Goal: Task Accomplishment & Management: Manage account settings

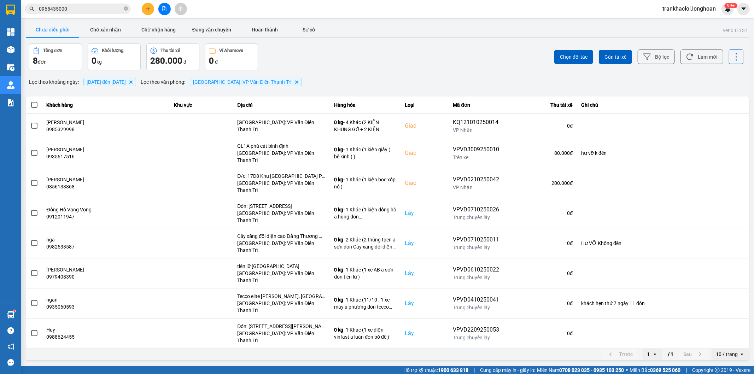
click at [126, 84] on span "18/09/2025 đến 14/10/2025" at bounding box center [106, 82] width 39 height 6
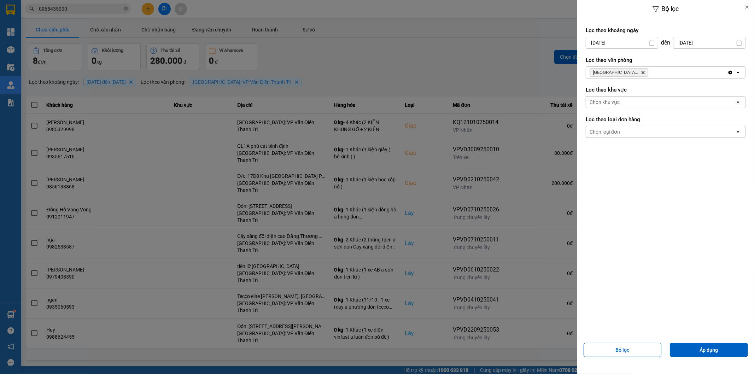
click at [606, 38] on input "18/09/2025" at bounding box center [622, 42] width 72 height 11
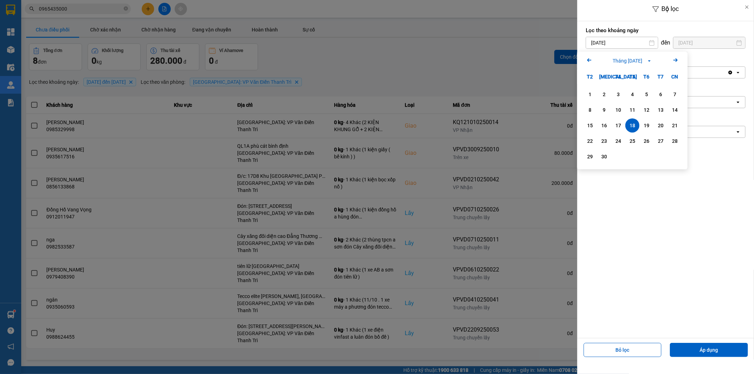
click at [675, 58] on icon "Arrow Right" at bounding box center [675, 60] width 8 height 8
click at [603, 124] on div "14" at bounding box center [604, 125] width 10 height 8
type input "[DATE]"
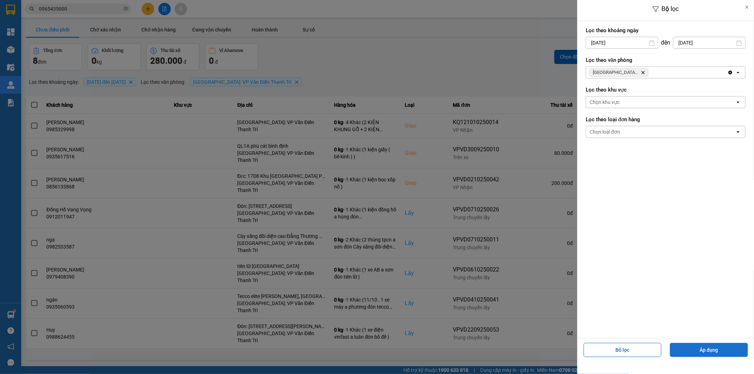
click at [699, 351] on button "Áp dụng" at bounding box center [709, 350] width 78 height 14
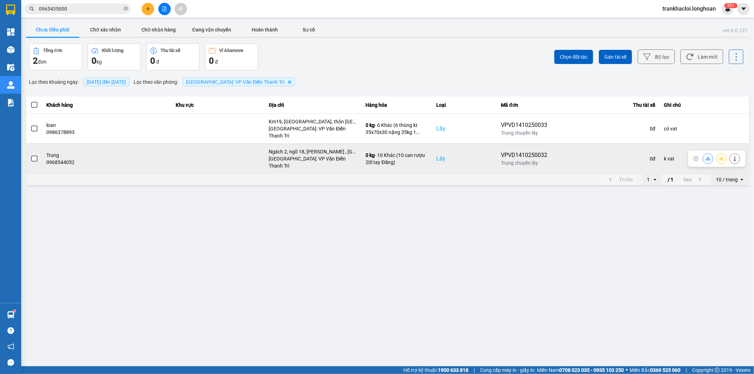
click at [32, 156] on span at bounding box center [34, 159] width 6 height 6
click at [30, 155] on input "checkbox" at bounding box center [30, 155] width 0 height 0
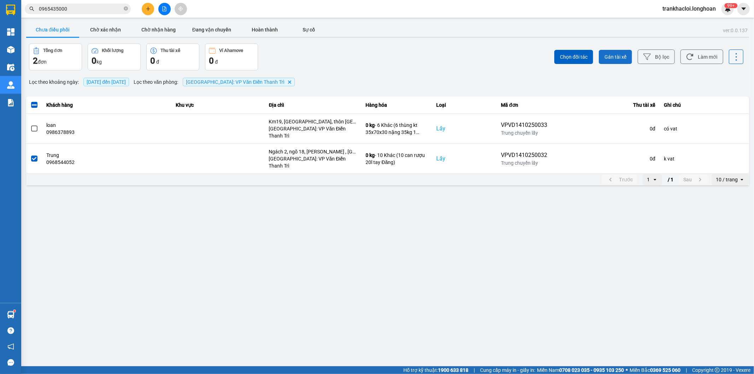
click at [610, 51] on button "Gán tài xế" at bounding box center [615, 57] width 33 height 14
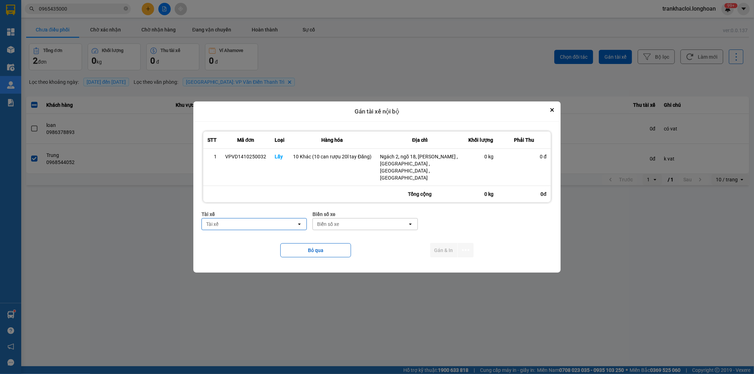
click at [257, 219] on div "Tài xế" at bounding box center [249, 223] width 95 height 11
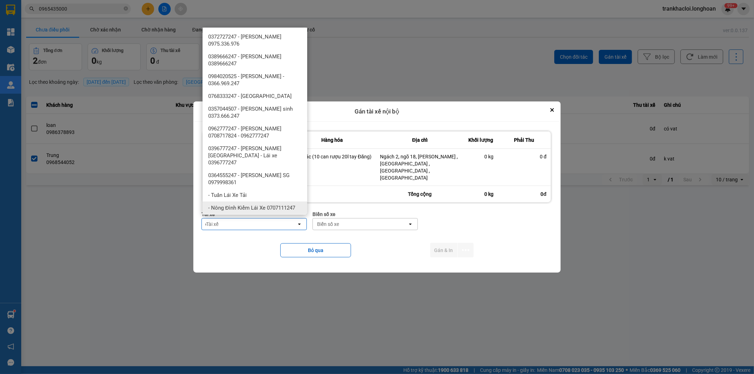
type input "d"
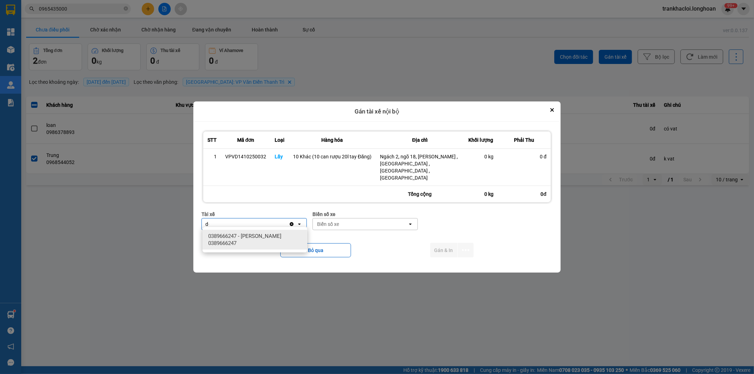
type input "d"
type input "đă"
click at [257, 236] on span "0859238386 - [PERSON_NAME] 0356.999.247" at bounding box center [256, 240] width 96 height 14
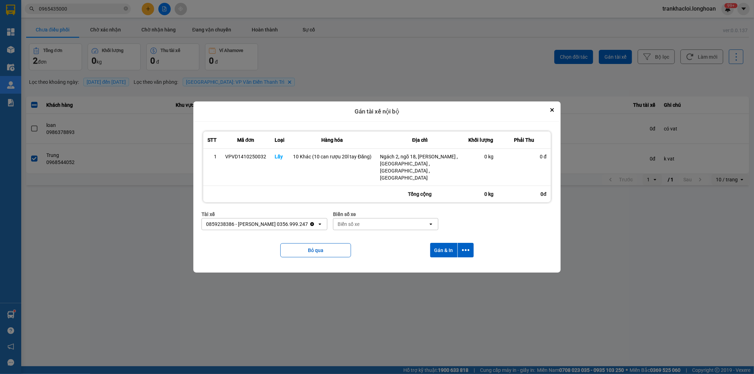
click at [366, 221] on div "Biển số xe" at bounding box center [380, 223] width 95 height 11
type input "33"
click at [356, 247] on span "29E-216.33" at bounding box center [350, 248] width 26 height 7
click at [462, 249] on icon "dialog" at bounding box center [465, 250] width 7 height 2
click at [434, 264] on span "Chỉ gán tài" at bounding box center [437, 266] width 23 height 7
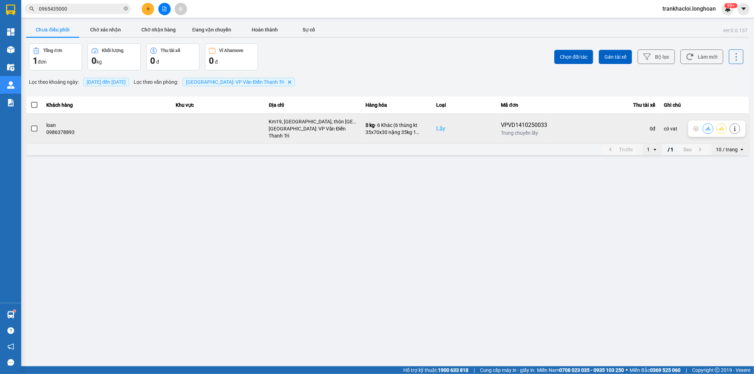
click at [32, 128] on span at bounding box center [34, 128] width 6 height 6
click at [30, 125] on input "checkbox" at bounding box center [30, 125] width 0 height 0
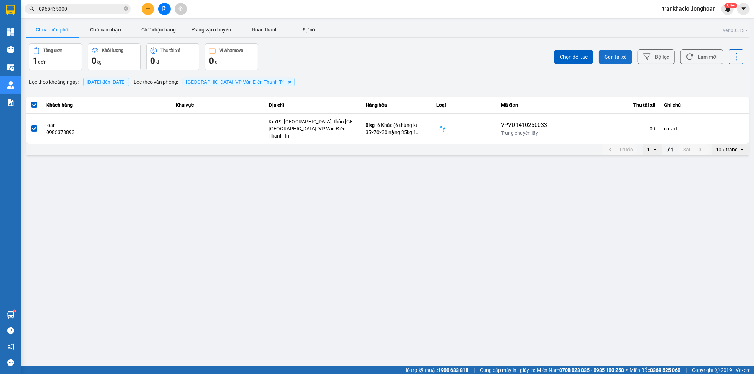
click at [608, 60] on span "Gán tài xế" at bounding box center [615, 56] width 22 height 7
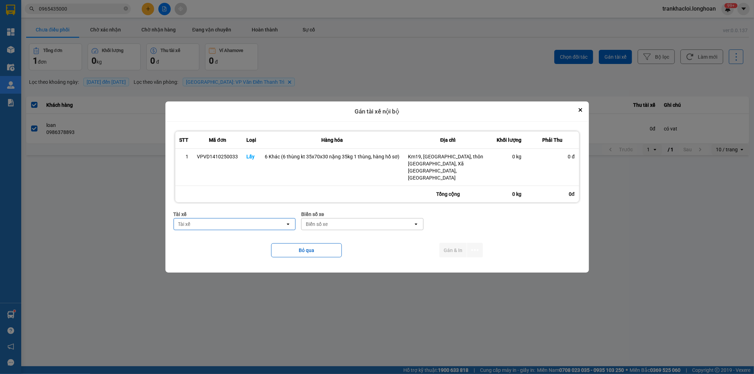
click at [276, 219] on div "Tài xế" at bounding box center [230, 223] width 112 height 11
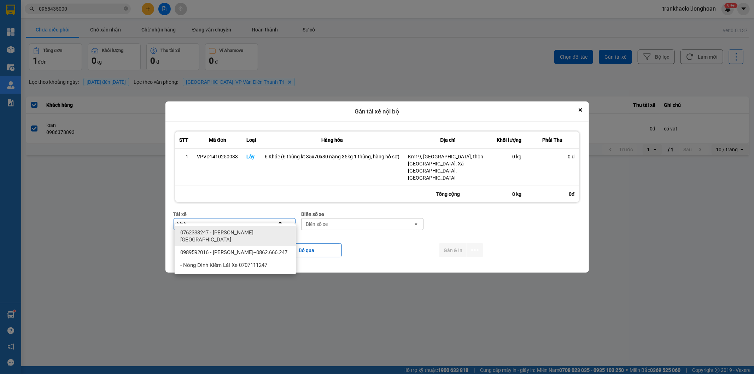
type input "bình"
click at [262, 249] on span "0989592016 - [PERSON_NAME]--0862.666.247" at bounding box center [233, 252] width 107 height 7
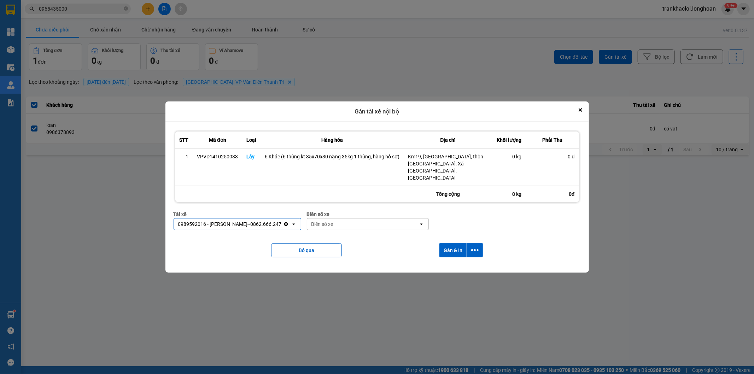
click at [333, 221] on div "Biển số xe" at bounding box center [363, 223] width 112 height 11
type input "44"
click at [332, 231] on span "29E-122.44" at bounding box center [324, 232] width 26 height 7
click at [471, 246] on icon "dialog" at bounding box center [474, 249] width 7 height 7
click at [442, 264] on span "Chỉ gán tài" at bounding box center [446, 262] width 23 height 7
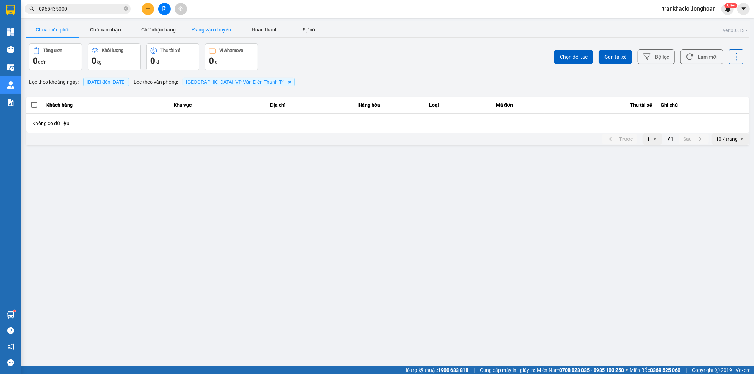
click at [218, 29] on button "Đang vận chuyển" at bounding box center [211, 30] width 53 height 14
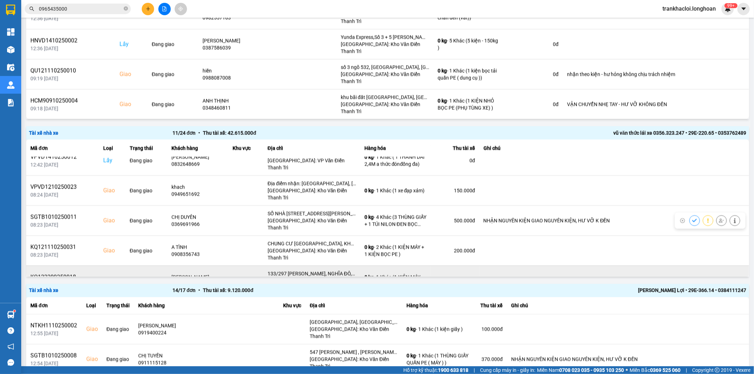
scroll to position [65, 0]
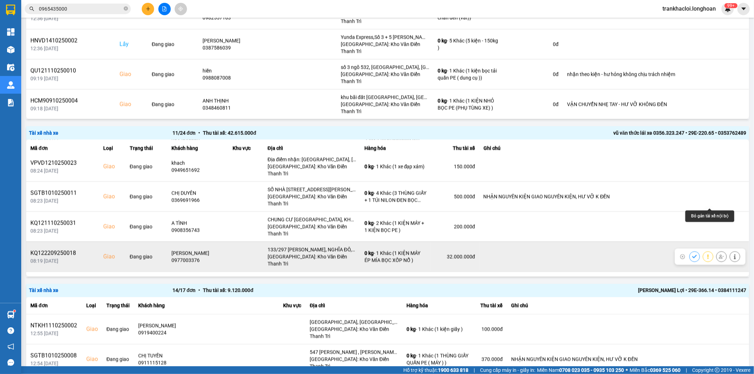
click at [719, 254] on icon at bounding box center [721, 256] width 5 height 5
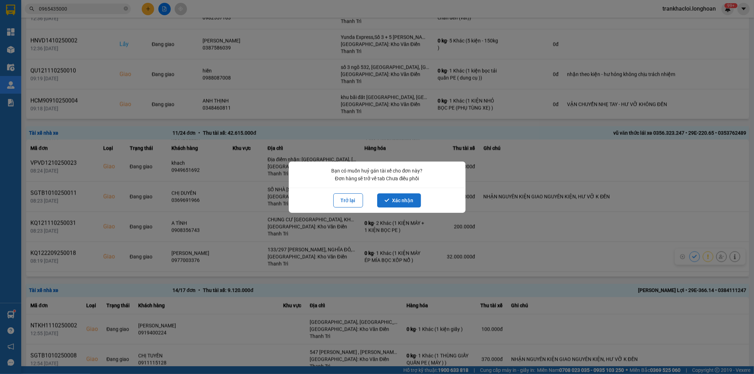
click at [394, 197] on button "Xác nhận" at bounding box center [399, 200] width 44 height 14
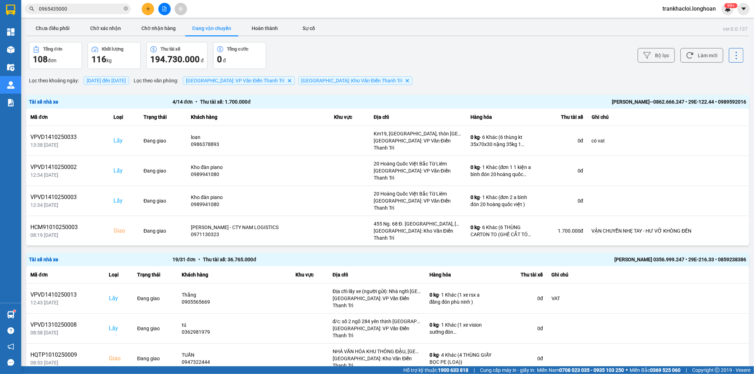
scroll to position [0, 0]
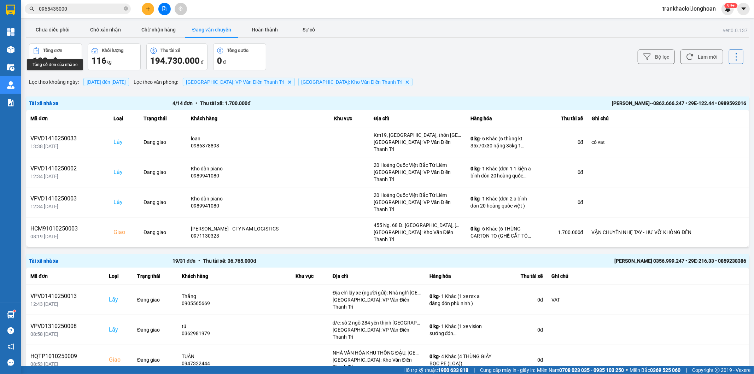
click at [48, 20] on main "ver: 0.0.137 Chưa điều phối Chờ xác nhận Chờ nhận hàng Đang vận chuyển Hoàn thà…" at bounding box center [377, 183] width 754 height 366
click at [47, 27] on button "Chưa điều phối" at bounding box center [52, 30] width 53 height 14
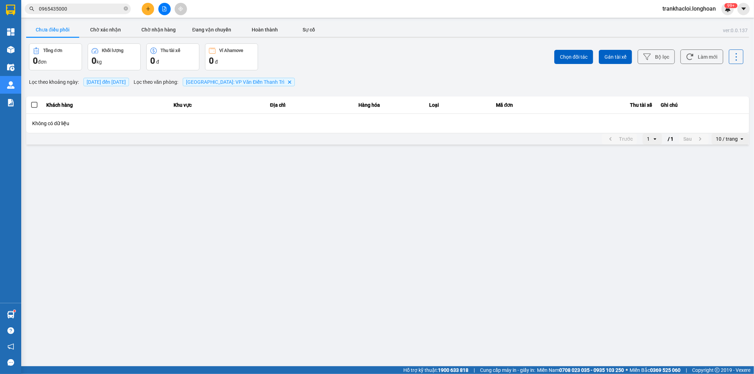
drag, startPoint x: 403, startPoint y: 66, endPoint x: 154, endPoint y: 61, distance: 248.9
click at [400, 66] on div "Chọn đối tác Gán tài xế Bộ lọc Làm mới" at bounding box center [564, 56] width 357 height 27
click at [61, 30] on button "Chưa điều phối" at bounding box center [52, 30] width 53 height 14
click at [126, 83] on span "[DATE] đến [DATE]" at bounding box center [106, 82] width 39 height 6
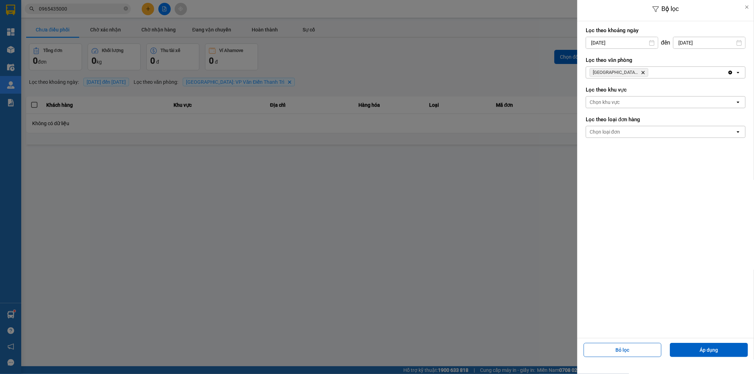
click at [614, 44] on input "[DATE]" at bounding box center [622, 42] width 72 height 11
click at [615, 97] on div "1" at bounding box center [618, 94] width 10 height 8
type input "01/10/2025"
drag, startPoint x: 722, startPoint y: 353, endPoint x: 707, endPoint y: 350, distance: 15.2
click at [722, 353] on button "Áp dụng" at bounding box center [709, 350] width 78 height 14
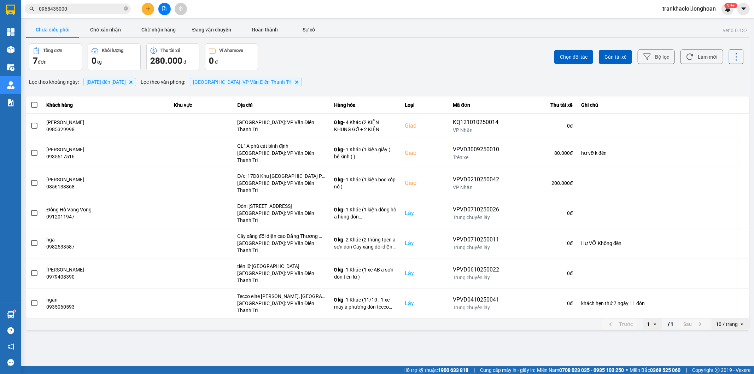
click at [126, 83] on span "01/10/2025 đến 14/10/2025" at bounding box center [106, 82] width 39 height 6
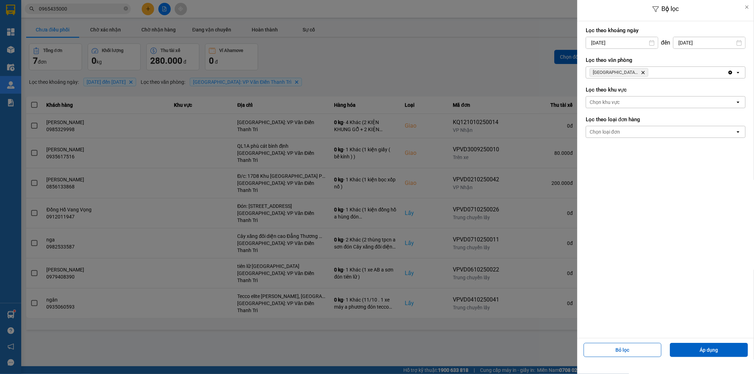
click at [621, 40] on input "01/10/2025" at bounding box center [622, 42] width 72 height 11
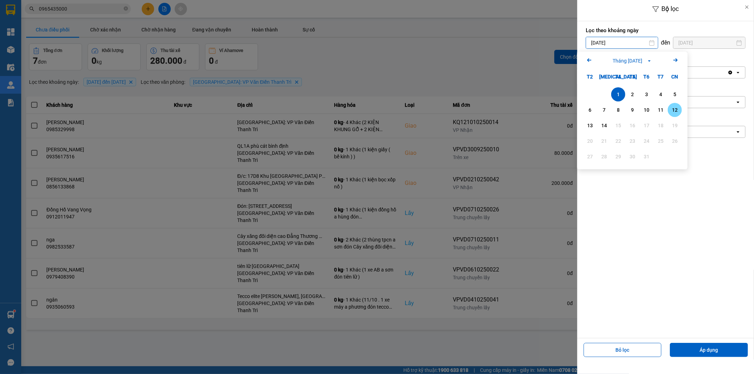
click at [674, 108] on div "12" at bounding box center [675, 110] width 10 height 8
type input "12/10/2025"
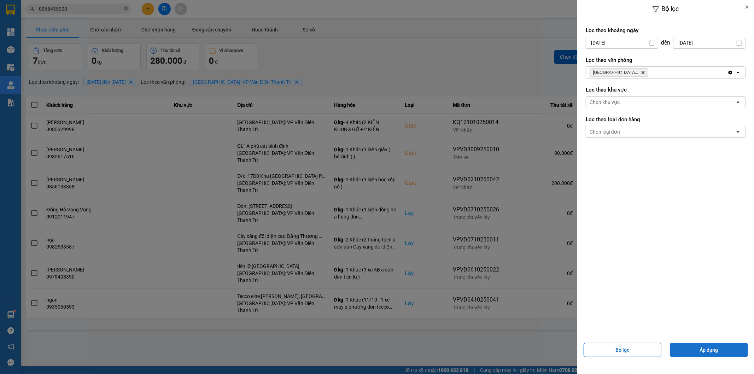
click at [709, 351] on button "Áp dụng" at bounding box center [709, 350] width 78 height 14
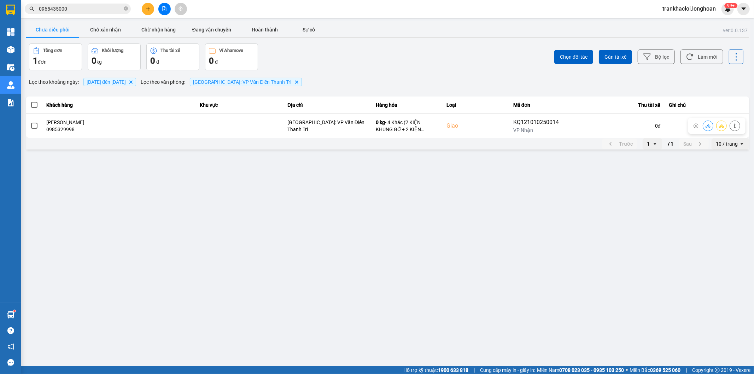
click at [210, 193] on main "ver: 0.0.137 Chưa điều phối Chờ xác nhận Chờ nhận hàng Đang vận chuyển Hoàn thà…" at bounding box center [377, 183] width 754 height 366
drag, startPoint x: 380, startPoint y: 69, endPoint x: 350, endPoint y: 70, distance: 30.1
click at [380, 69] on div "Tổng đơn 1 đơn Khối lượng 0 kg Thu tài xế 0 đ Ví Ahamove 0 đ" at bounding box center [207, 56] width 357 height 27
click at [99, 28] on button "Chờ xác nhận" at bounding box center [105, 30] width 53 height 14
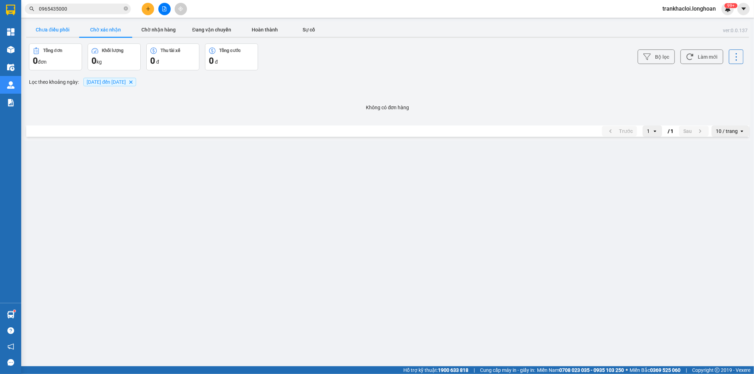
click at [58, 25] on button "Chưa điều phối" at bounding box center [52, 30] width 53 height 14
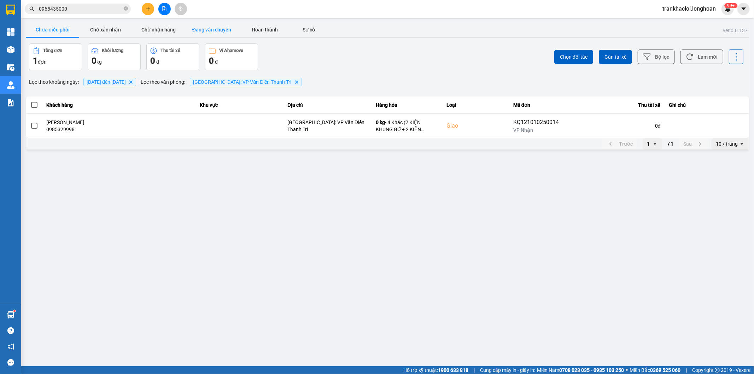
click at [217, 31] on button "Đang vận chuyển" at bounding box center [211, 30] width 53 height 14
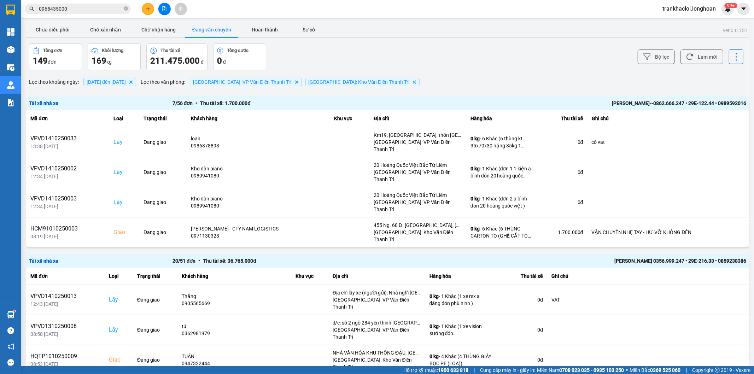
click at [433, 54] on div "Bộ lọc Làm mới" at bounding box center [564, 56] width 357 height 27
click at [55, 29] on button "Chưa điều phối" at bounding box center [52, 30] width 53 height 14
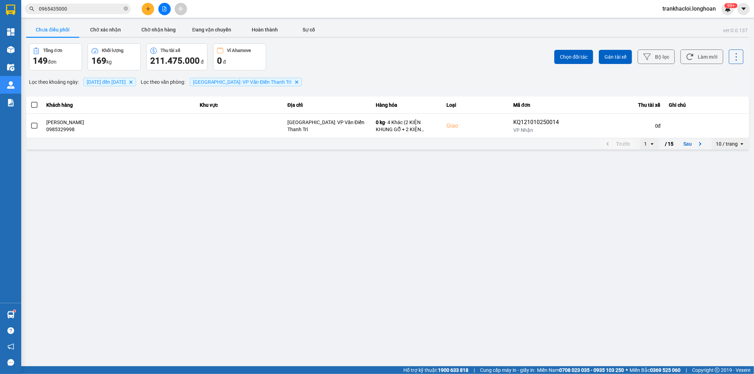
click at [415, 67] on div "Chọn đối tác Gán tài xế Bộ lọc Làm mới" at bounding box center [564, 56] width 357 height 27
click at [351, 57] on div "Tổng đơn 1 đơn Khối lượng 0 kg Thu tài xế 0 đ Ví Ahamove 0 đ" at bounding box center [207, 56] width 357 height 27
click at [352, 71] on div "ver: 0.0.137 Chưa điều phối Chờ xác nhận Chờ nhận hàng Đang vận chuyển Hoàn thà…" at bounding box center [388, 86] width 726 height 130
click at [476, 107] on th "Loại" at bounding box center [475, 104] width 67 height 17
click at [118, 82] on span "12/10/2025 đến 14/10/2025" at bounding box center [106, 82] width 39 height 6
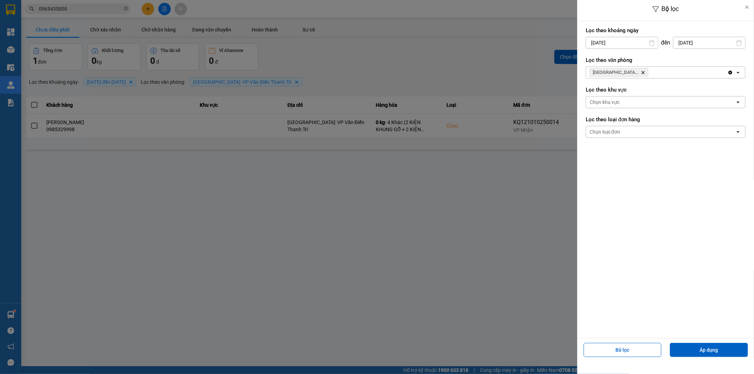
click at [510, 55] on div at bounding box center [377, 187] width 754 height 374
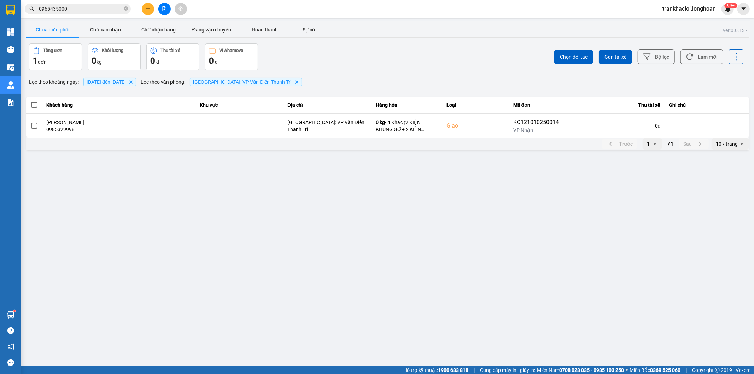
click at [69, 8] on input "0965435000" at bounding box center [80, 9] width 83 height 8
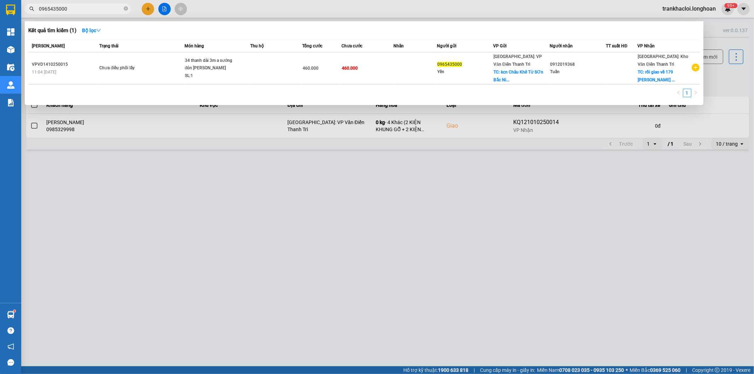
click at [69, 8] on input "0965435000" at bounding box center [80, 9] width 83 height 8
click at [97, 8] on input "0978475689" at bounding box center [80, 9] width 83 height 8
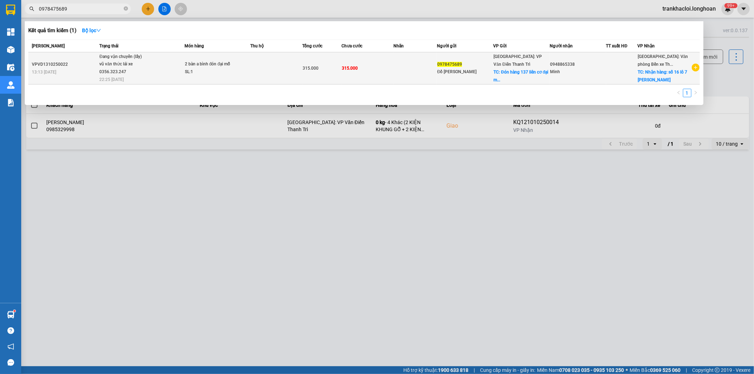
type input "0978475689"
click at [535, 72] on span "TC: Đón hàng 137 liên cơ đại m..." at bounding box center [521, 76] width 55 height 13
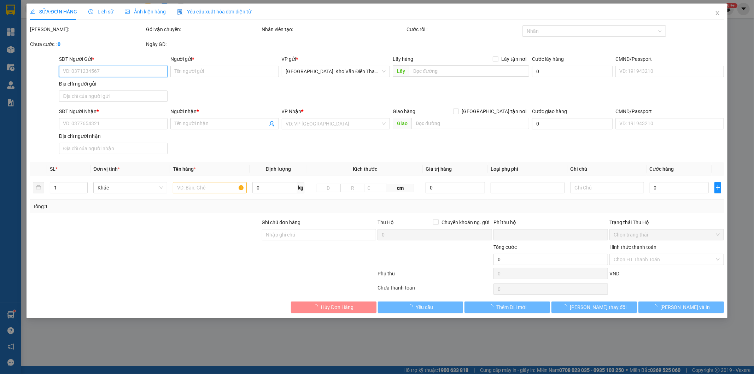
type input "0978475689"
type input "Đồ Gỗ Dung Thuy"
checkbox input "true"
type input "Đón hàng 137 liên cơ đại mỗ, hn"
type input "0948865338"
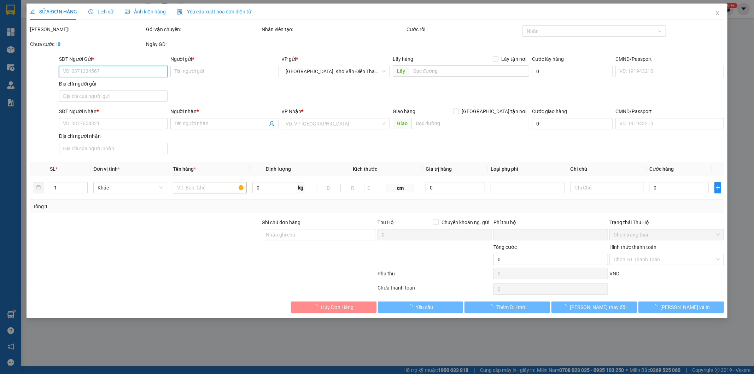
type input "Minh"
checkbox input "true"
type input "Nhận hàng: số 16 lô 7 lê hồng phong, đông khê, ngô quyền, hải phòng"
type input "0"
type input "315.000"
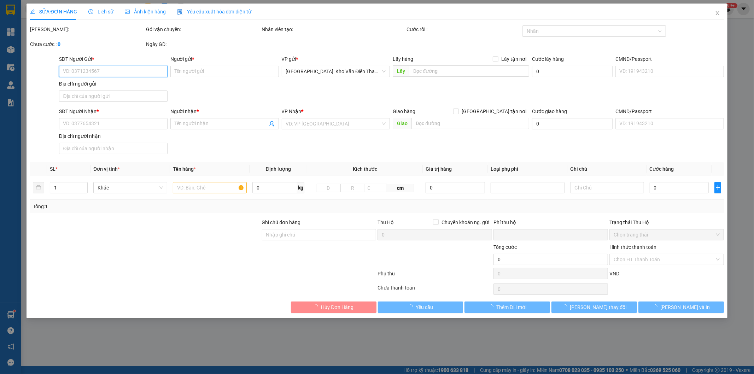
type input "315.000"
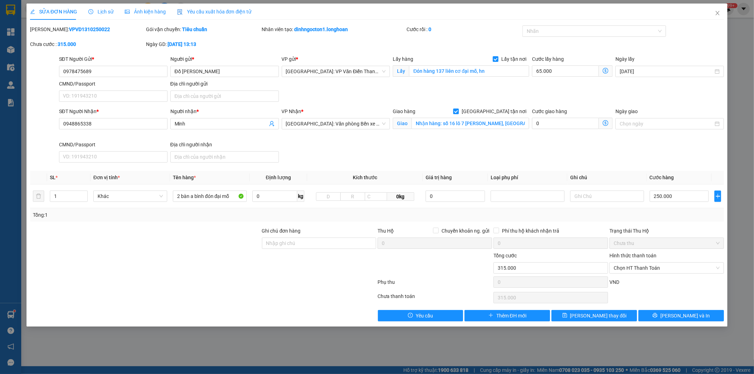
click at [691, 12] on div "SỬA ĐƠN HÀNG Lịch sử Ảnh kiện hàng Yêu cầu xuất hóa đơn điện tử" at bounding box center [377, 12] width 694 height 16
click at [718, 12] on icon "close" at bounding box center [718, 13] width 6 height 6
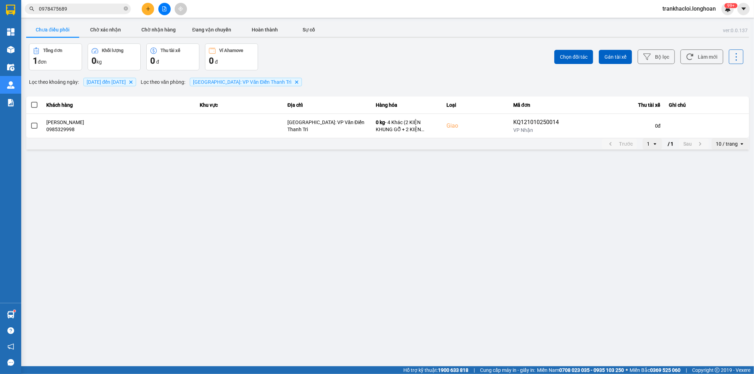
drag, startPoint x: 380, startPoint y: 60, endPoint x: 666, endPoint y: 68, distance: 286.4
click at [384, 60] on div "Tổng đơn 1 đơn Khối lượng 0 kg Thu tài xế 0 đ Ví Ahamove 0 đ" at bounding box center [207, 56] width 357 height 27
click at [660, 56] on button "Bộ lọc" at bounding box center [656, 56] width 37 height 14
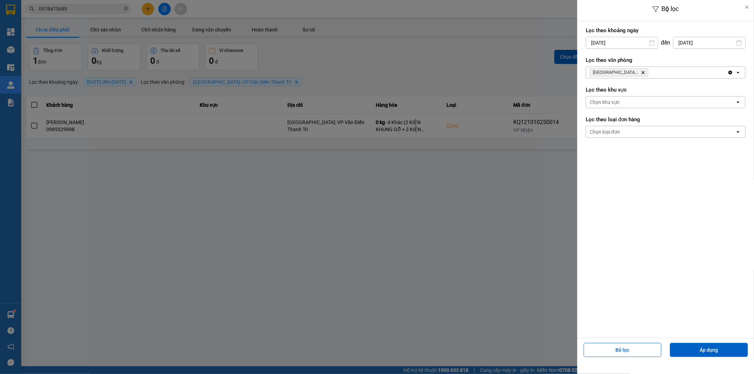
click at [356, 243] on div at bounding box center [377, 187] width 754 height 374
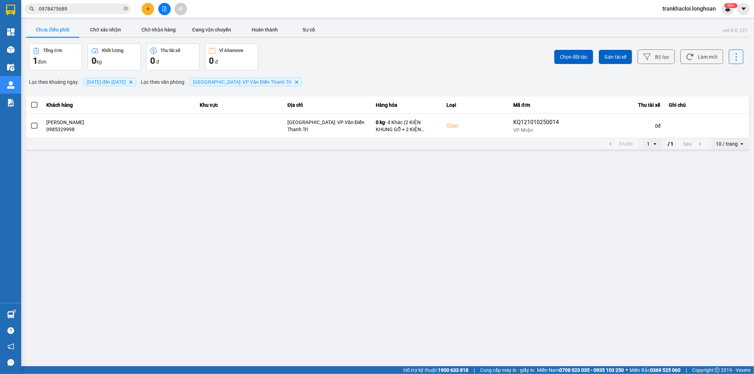
click at [103, 79] on span "12/10/2025 đến 14/10/2025" at bounding box center [106, 82] width 39 height 6
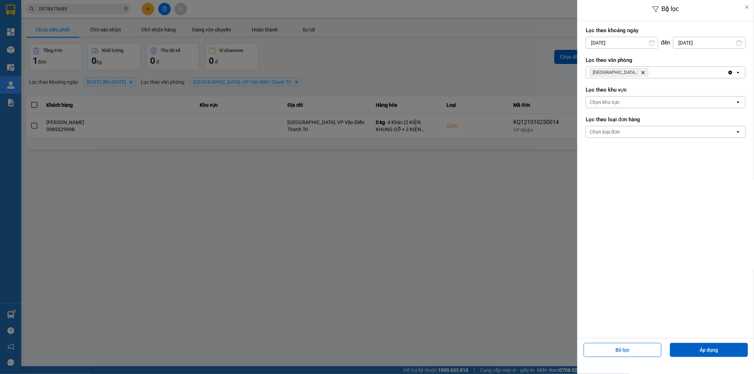
click at [624, 43] on input "12/10/2025" at bounding box center [622, 42] width 72 height 11
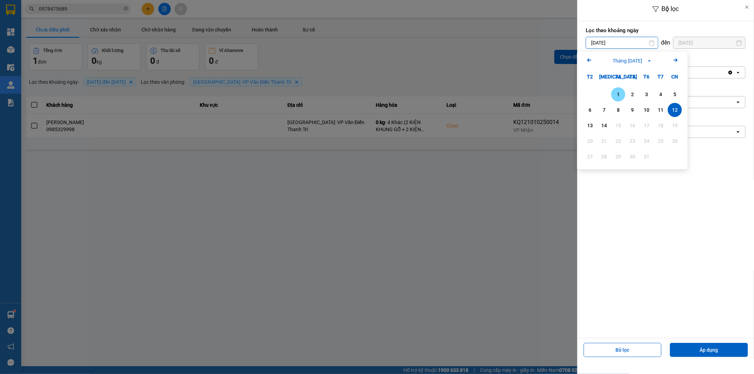
drag, startPoint x: 620, startPoint y: 97, endPoint x: 640, endPoint y: 82, distance: 25.8
click at [620, 96] on div "1" at bounding box center [618, 94] width 10 height 8
type input "01/10/2025"
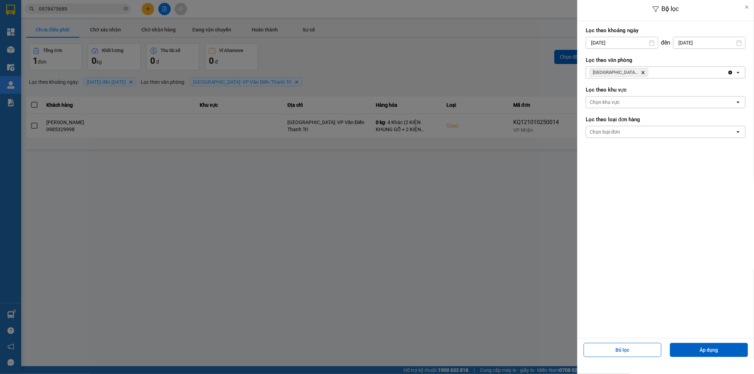
click at [697, 46] on input "[DATE]" at bounding box center [709, 42] width 72 height 11
click at [673, 125] on div "14" at bounding box center [671, 125] width 10 height 8
drag, startPoint x: 715, startPoint y: 348, endPoint x: 679, endPoint y: 339, distance: 37.1
click at [715, 348] on button "Áp dụng" at bounding box center [709, 350] width 78 height 14
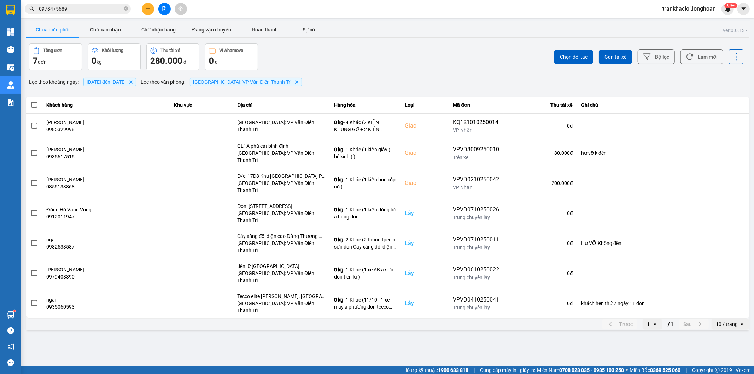
click at [728, 321] on div "10 / trang" at bounding box center [727, 324] width 22 height 7
click at [733, 355] on div "100 / trang" at bounding box center [731, 356] width 26 height 7
click at [113, 29] on button "Chờ xác nhận" at bounding box center [105, 30] width 53 height 14
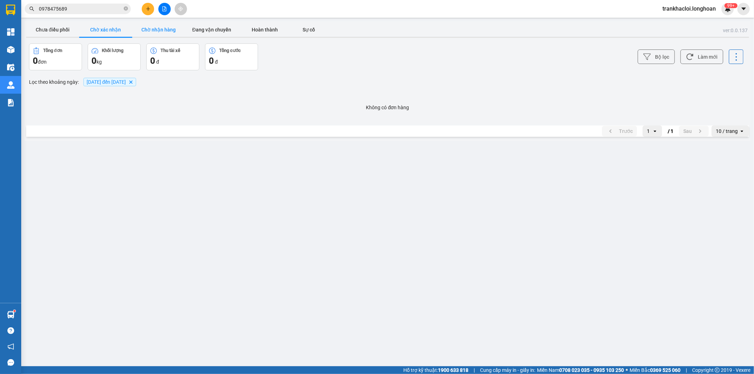
click at [168, 28] on button "Chờ nhận hàng" at bounding box center [158, 30] width 53 height 14
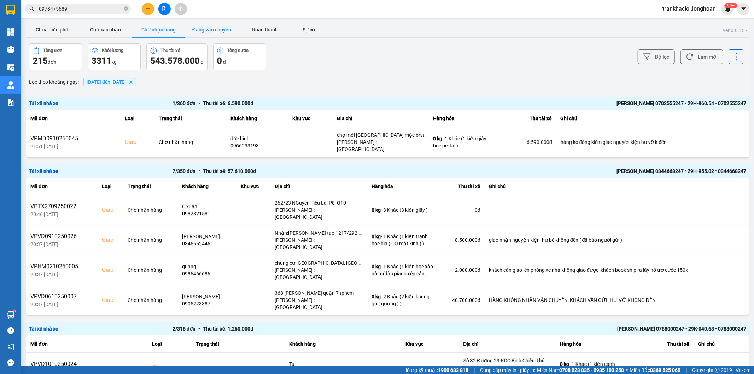
click at [213, 30] on button "Đang vận chuyển" at bounding box center [211, 30] width 53 height 14
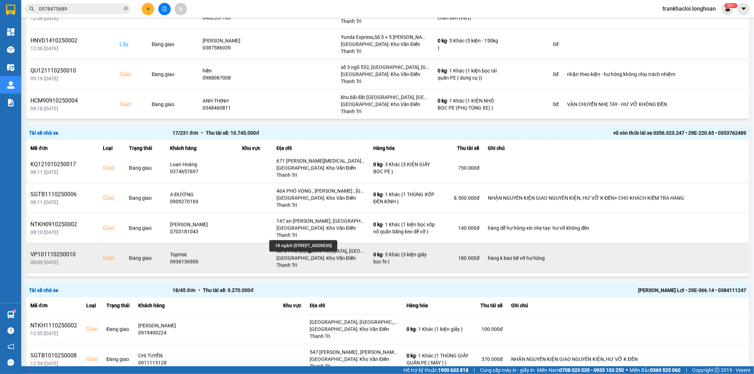
scroll to position [164, 0]
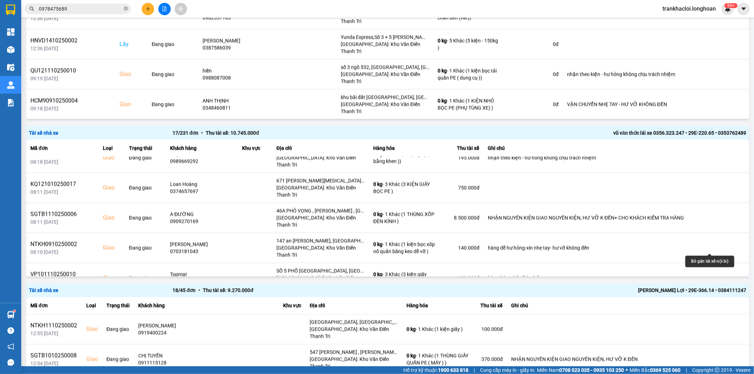
click at [719, 305] on icon at bounding box center [721, 307] width 5 height 5
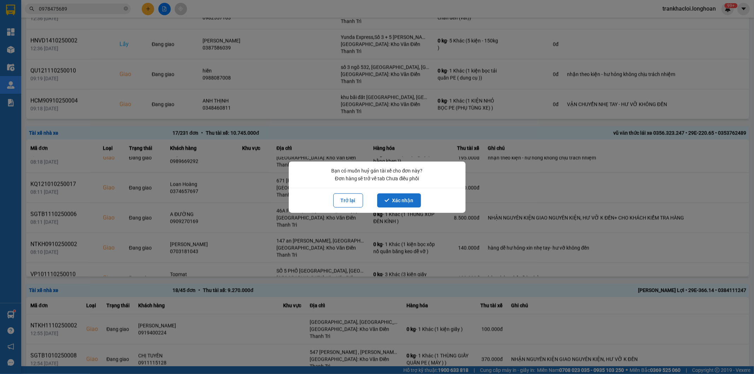
click at [398, 198] on button "Xác nhận" at bounding box center [399, 200] width 44 height 14
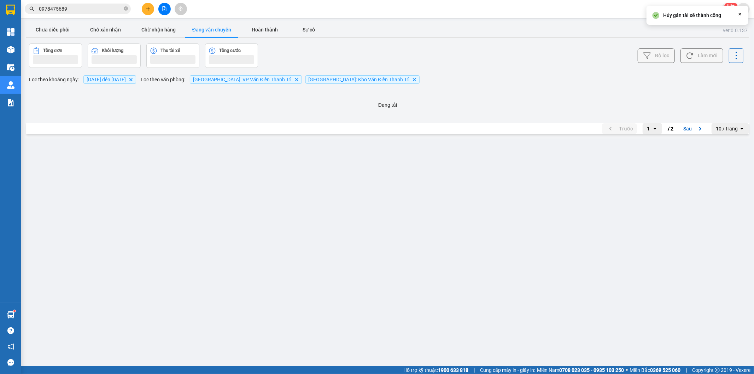
scroll to position [0, 0]
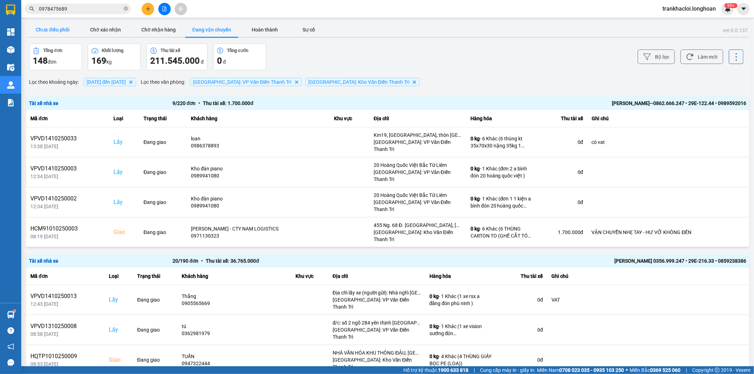
click at [59, 31] on button "Chưa điều phối" at bounding box center [52, 30] width 53 height 14
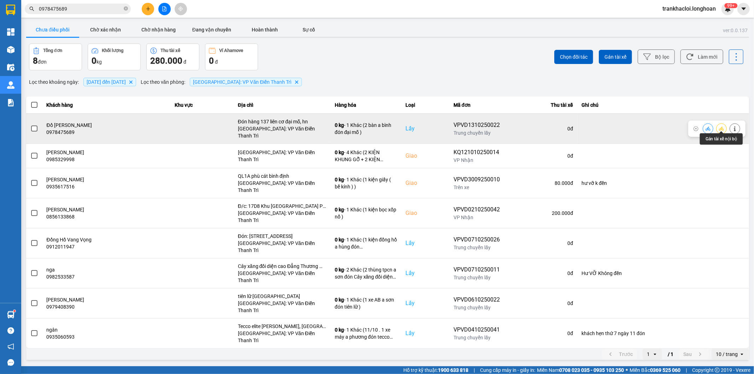
click at [718, 125] on button at bounding box center [721, 128] width 10 height 12
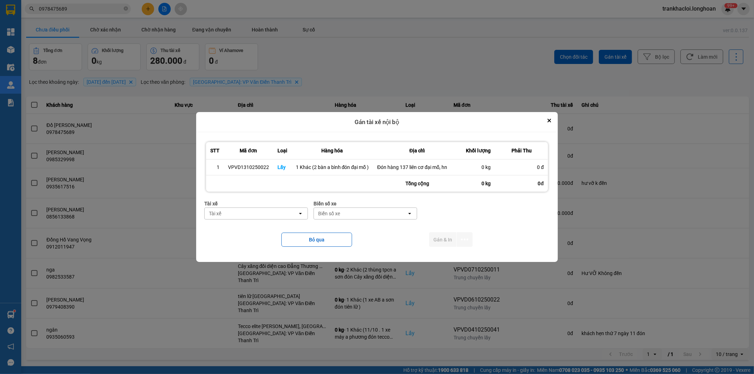
click at [227, 214] on div "Tài xế" at bounding box center [251, 213] width 93 height 11
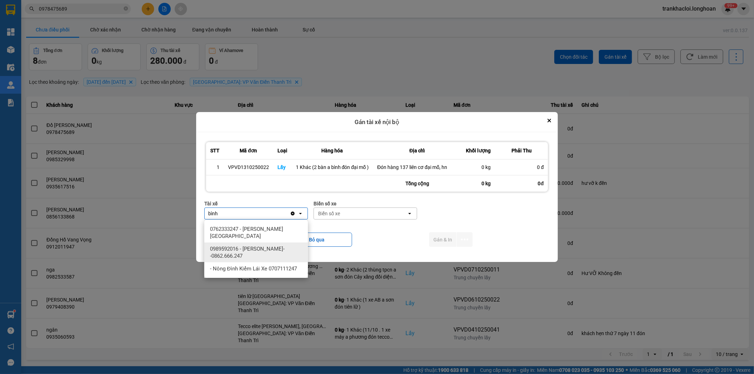
type input "bình"
click at [271, 254] on span "0989592016 - [PERSON_NAME]--0862.666.247" at bounding box center [257, 252] width 95 height 14
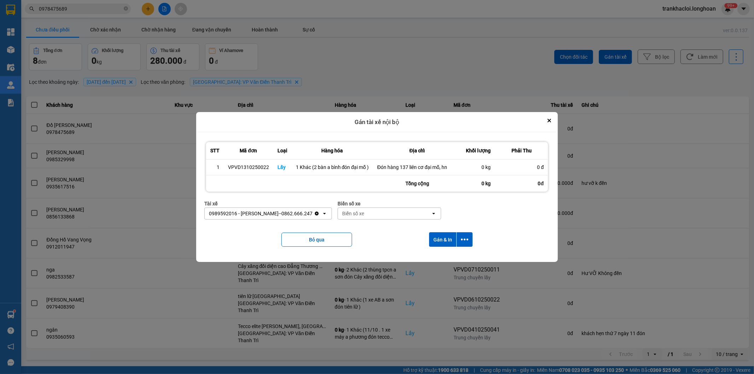
click at [363, 214] on div "Biển số xe" at bounding box center [384, 213] width 93 height 11
type input "44"
click at [390, 229] on div "29E-122.44" at bounding box center [386, 229] width 104 height 13
click at [468, 243] on button "dialog" at bounding box center [465, 239] width 16 height 14
click at [443, 260] on span "Chỉ gán tài" at bounding box center [436, 259] width 23 height 7
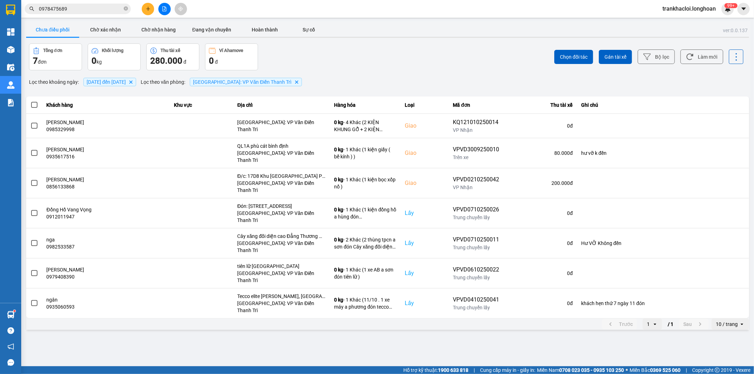
click at [400, 61] on div "Chọn đối tác Gán tài xế Bộ lọc Làm mới" at bounding box center [564, 56] width 357 height 27
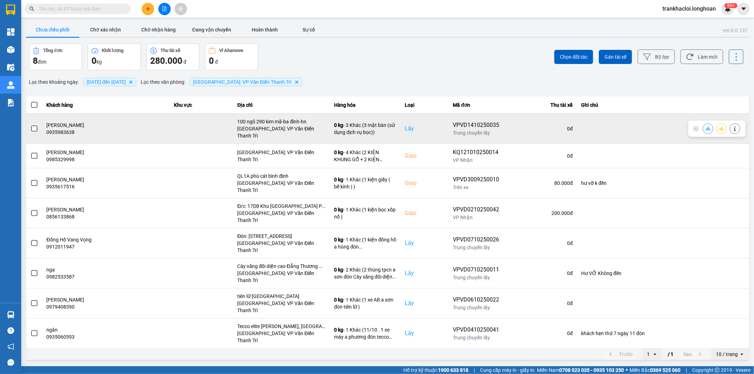
click at [35, 125] on span at bounding box center [34, 128] width 6 height 6
click at [30, 125] on input "checkbox" at bounding box center [30, 125] width 0 height 0
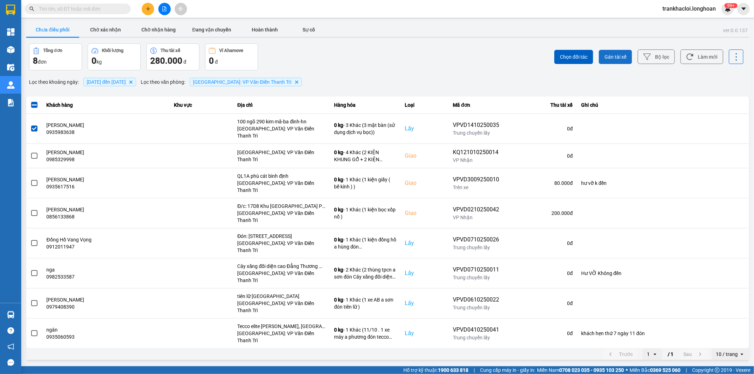
click at [606, 55] on span "Gán tài xế" at bounding box center [615, 56] width 22 height 7
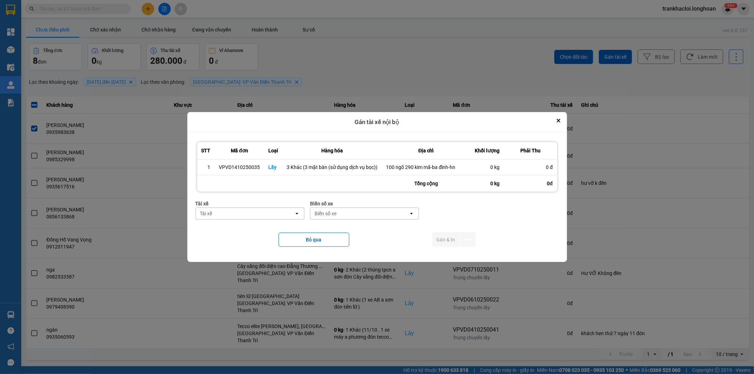
click at [281, 217] on div "Tài xế" at bounding box center [245, 213] width 98 height 11
type input "thức"
click at [265, 233] on span "0353762489 - vũ văn thức lái xe 0356.323.247" at bounding box center [251, 233] width 100 height 14
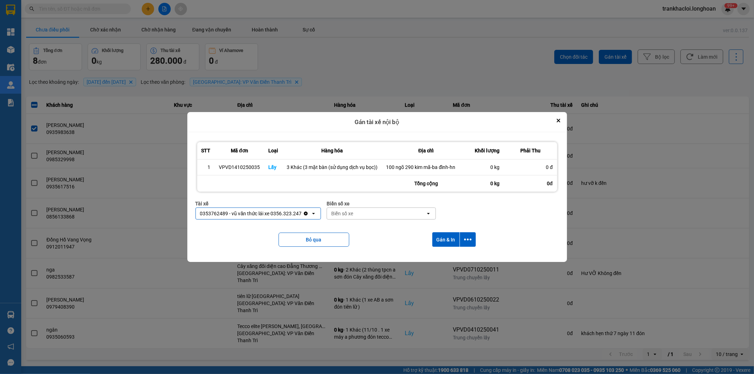
click at [356, 210] on div "Biển số xe" at bounding box center [376, 213] width 98 height 11
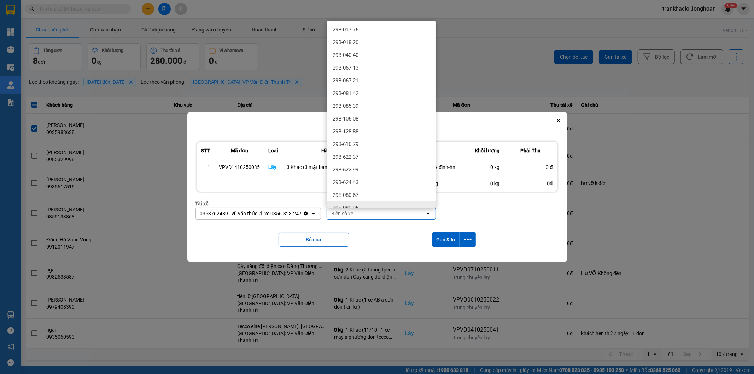
paste input "29E22065"
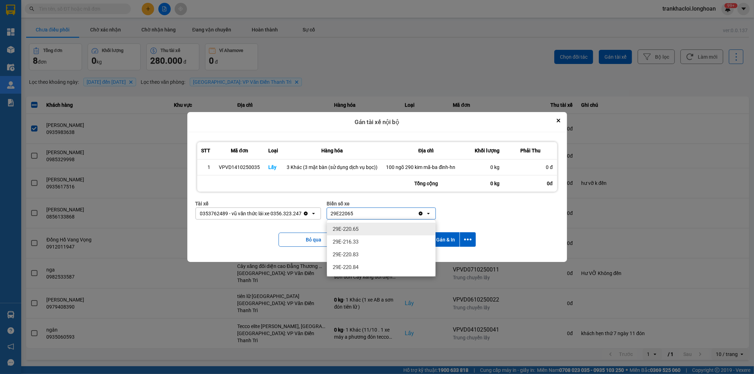
type input "29E22065"
click at [357, 229] on span "29E-220.65" at bounding box center [346, 229] width 26 height 7
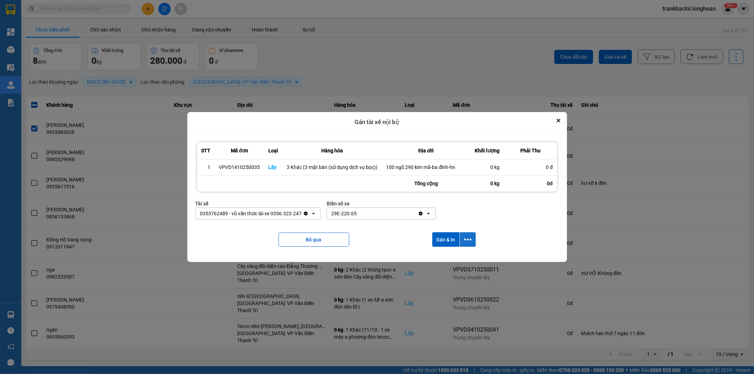
click at [468, 241] on icon "dialog" at bounding box center [467, 239] width 7 height 7
click at [440, 257] on span "Chỉ gán tài" at bounding box center [439, 259] width 23 height 7
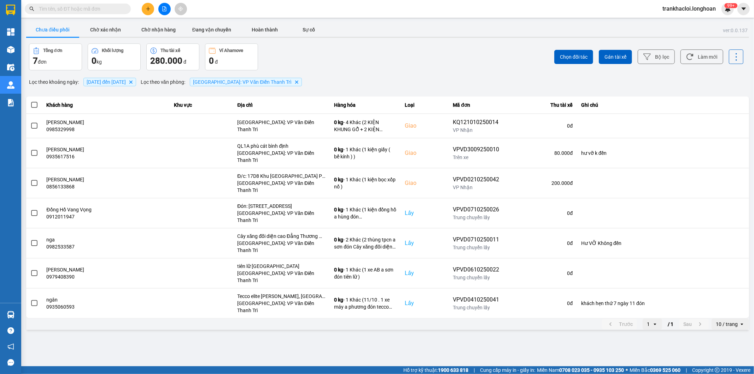
click at [123, 81] on span "01/10/2025 đến 14/10/2025" at bounding box center [106, 82] width 39 height 6
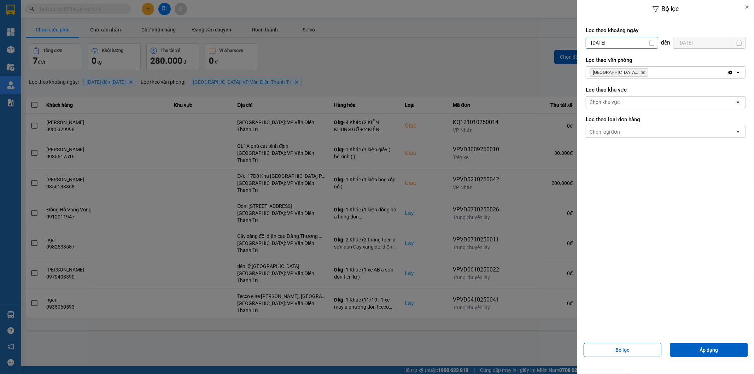
click at [633, 331] on div "Bộ lọc Lọc theo khoảng ngày 01/10/2025 Press the down arrow key to interact wit…" at bounding box center [388, 331] width 726 height 0
click at [609, 126] on div "14" at bounding box center [604, 125] width 10 height 8
type input "[DATE]"
click at [693, 354] on button "Áp dụng" at bounding box center [709, 350] width 78 height 14
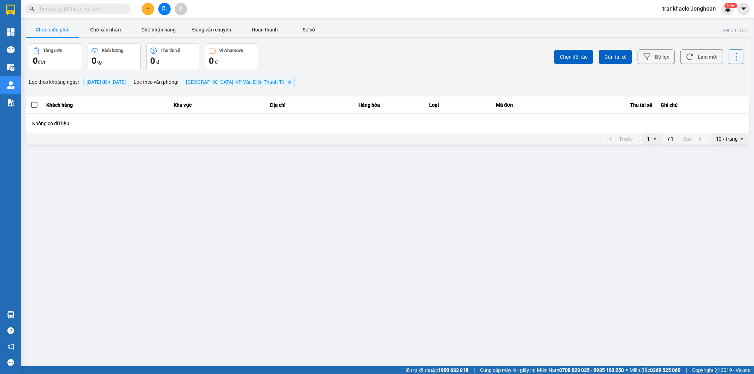
click at [120, 83] on span "[DATE] đến [DATE]" at bounding box center [106, 82] width 39 height 6
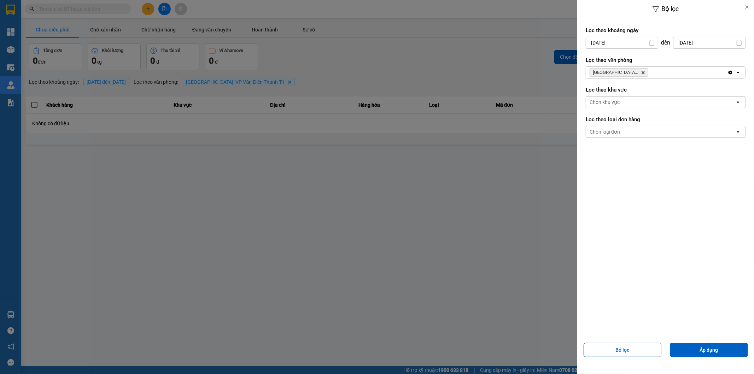
click at [196, 178] on div at bounding box center [377, 187] width 754 height 374
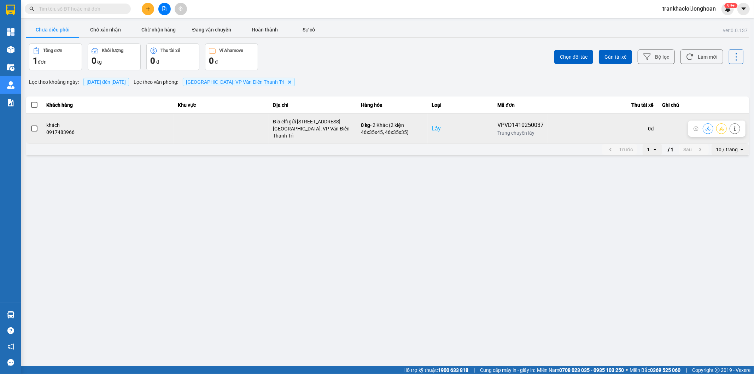
click at [31, 126] on span at bounding box center [34, 128] width 6 height 6
click at [30, 125] on input "checkbox" at bounding box center [30, 125] width 0 height 0
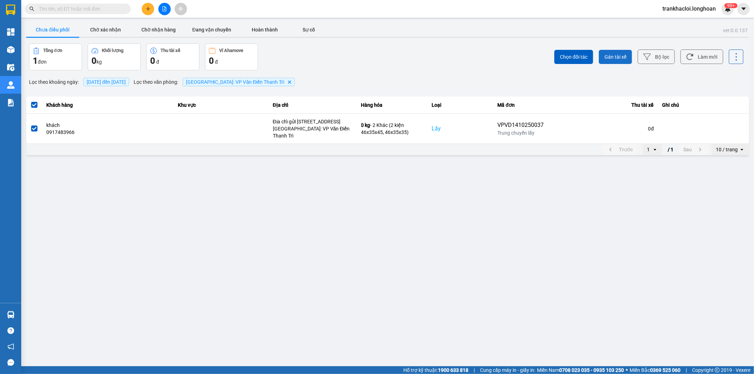
click at [613, 50] on button "Gán tài xế" at bounding box center [615, 57] width 33 height 14
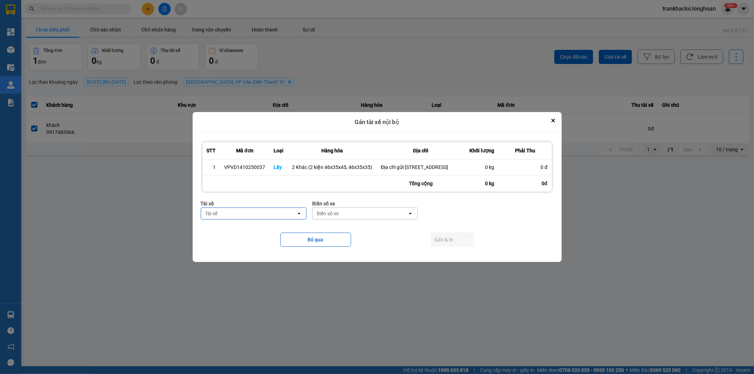
click at [266, 217] on div "Tài xế" at bounding box center [248, 213] width 95 height 11
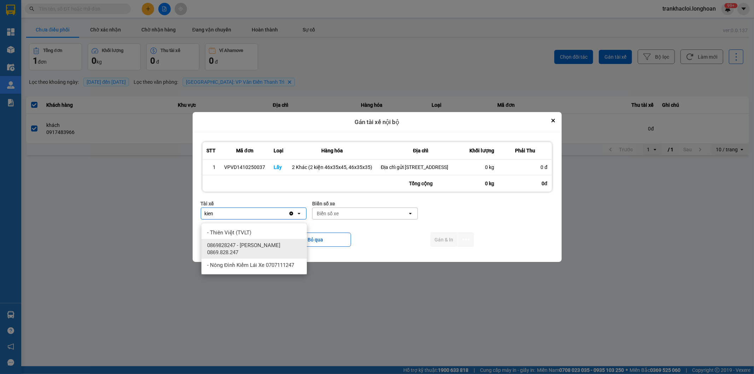
type input "kien"
click at [261, 245] on span "0869828247 - [PERSON_NAME] 0869.828.247" at bounding box center [255, 249] width 97 height 14
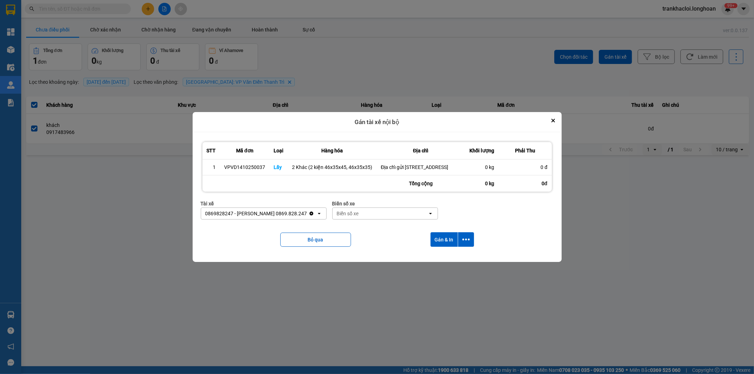
click at [367, 217] on div "Biển số xe" at bounding box center [380, 213] width 95 height 11
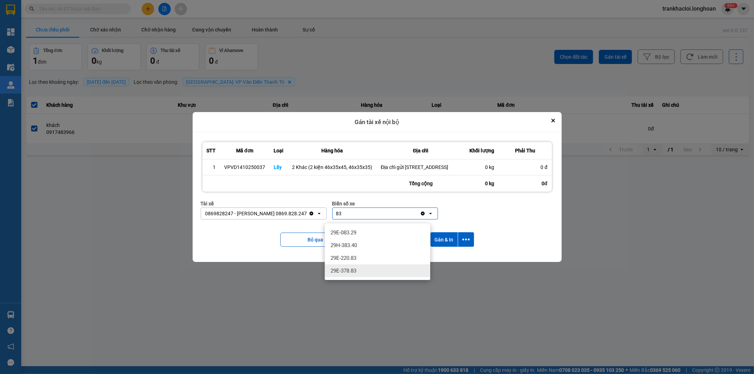
type input "83"
click at [341, 274] on span "29E-378.83" at bounding box center [343, 270] width 26 height 7
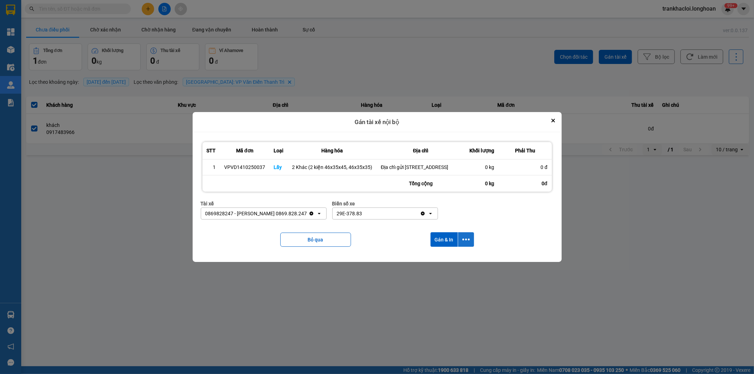
click at [468, 243] on icon "dialog" at bounding box center [465, 239] width 7 height 7
click at [447, 260] on span "Chỉ gán tài" at bounding box center [437, 262] width 23 height 7
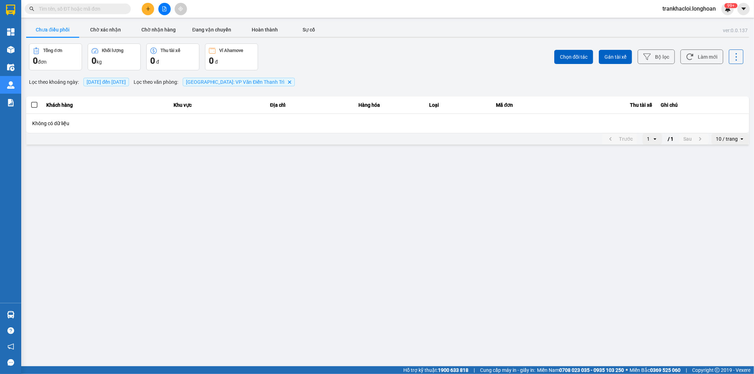
click at [95, 11] on input "text" at bounding box center [80, 9] width 83 height 8
paste input "0939 378 026"
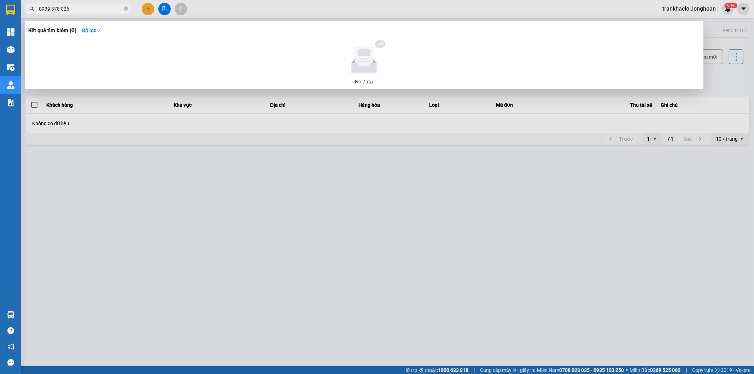
click at [61, 9] on input "0939 378 026" at bounding box center [80, 9] width 83 height 8
click at [51, 7] on input "0939 378026" at bounding box center [80, 9] width 83 height 8
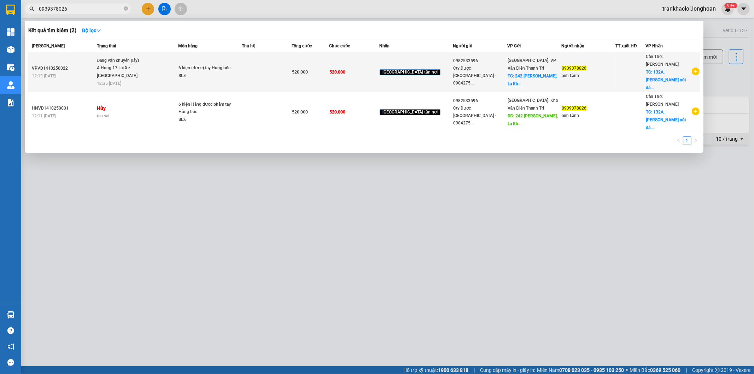
type input "0939378026"
click at [206, 68] on div "6 kiện (dược) tay Hùng bốc" at bounding box center [204, 68] width 53 height 8
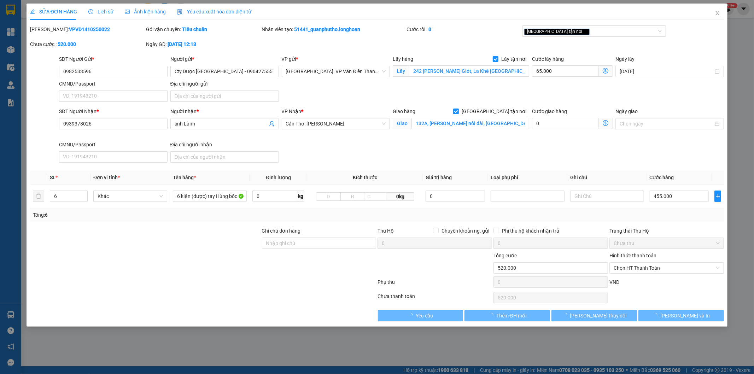
type input "0982533596"
type input "Cty Dược [GEOGRAPHIC_DATA] - 0904275557"
checkbox input "true"
type input "242 [PERSON_NAME] Giót, La Khê [GEOGRAPHIC_DATA]"
type input "0939378026"
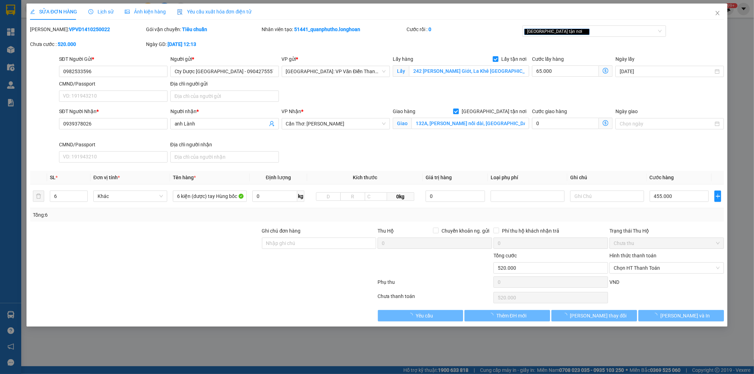
type input "anh Lành"
checkbox input "true"
type input "132A, [PERSON_NAME] nối dài, [GEOGRAPHIC_DATA] ,[GEOGRAPHIC_DATA]"
type input "0"
type input "520.000"
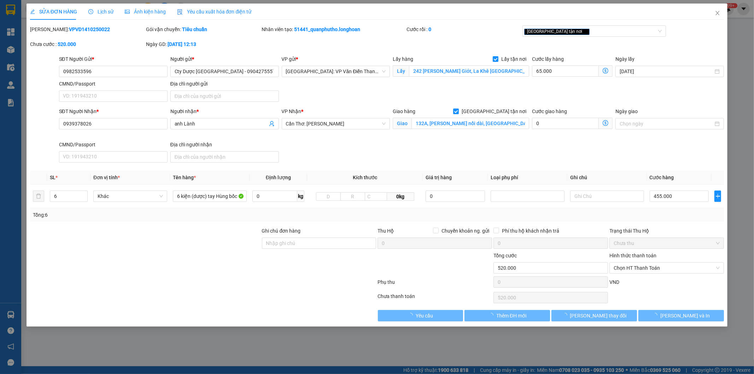
type input "520.000"
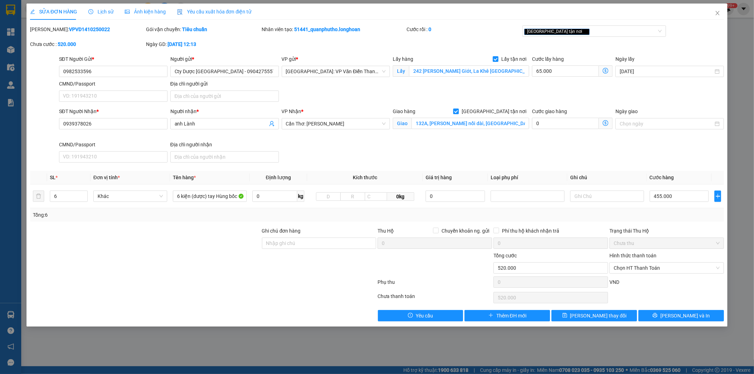
click at [80, 27] on b "VPVD1410250022" at bounding box center [89, 30] width 41 height 6
copy b "VPVD1410250022"
click at [718, 16] on icon "close" at bounding box center [718, 13] width 6 height 6
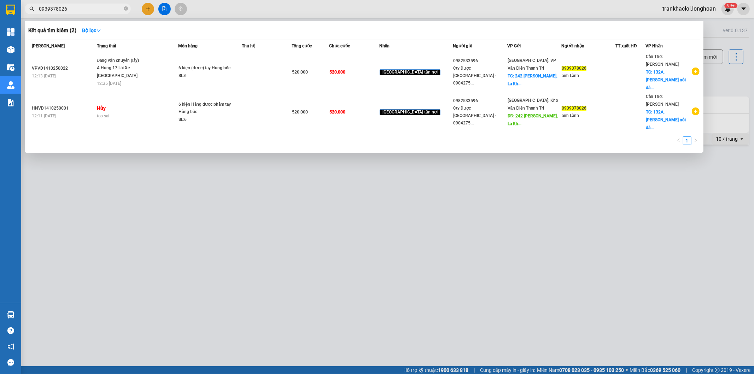
click at [94, 10] on input "0939378026" at bounding box center [80, 9] width 83 height 8
paste input "0913 386 487"
paste input "text"
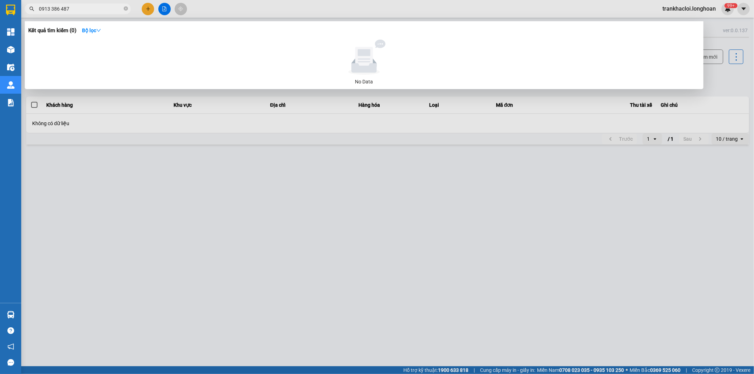
click at [50, 9] on input "0913 386 487" at bounding box center [80, 9] width 83 height 8
click at [59, 8] on input "0913386 487" at bounding box center [80, 9] width 83 height 8
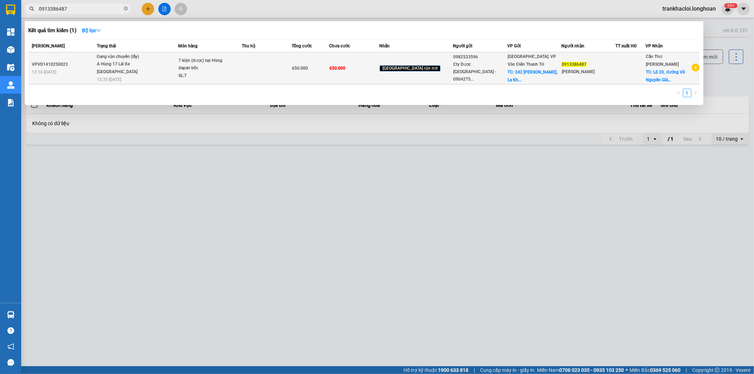
type input "0913386487"
click at [210, 62] on div "7 kiện (dược) tay Hùng dapan bốc" at bounding box center [204, 64] width 53 height 15
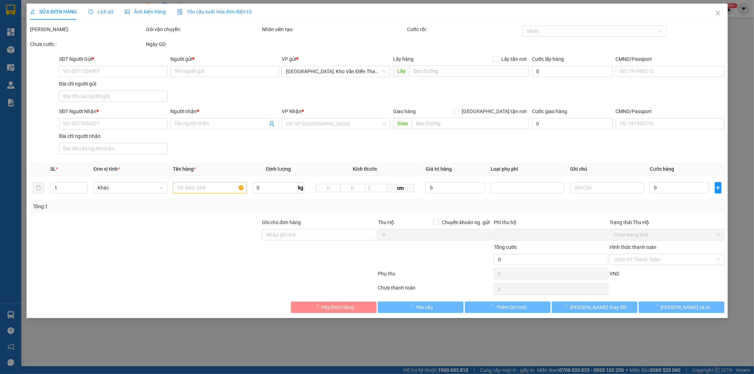
type input "0982533596"
type input "Cty Dược [GEOGRAPHIC_DATA] - 0904275557"
checkbox input "true"
type input "242 [PERSON_NAME] Giót, La Khê [GEOGRAPHIC_DATA]"
type input "0913386487"
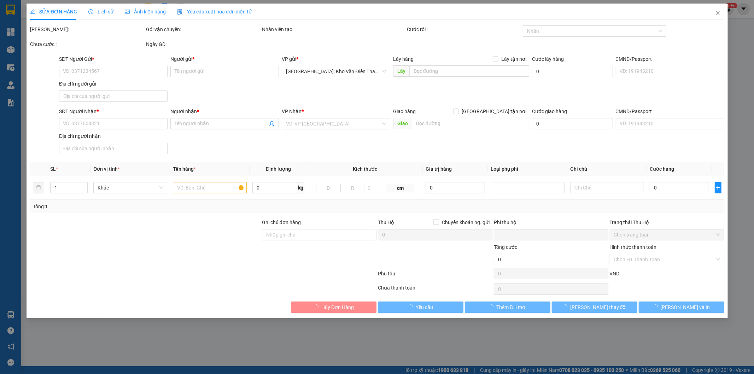
type input "[PERSON_NAME]"
checkbox input "true"
type input "Lô [STREET_ADDRESS], [GEOGRAPHIC_DATA], [GEOGRAPHIC_DATA]"
type input "0"
type input "650.000"
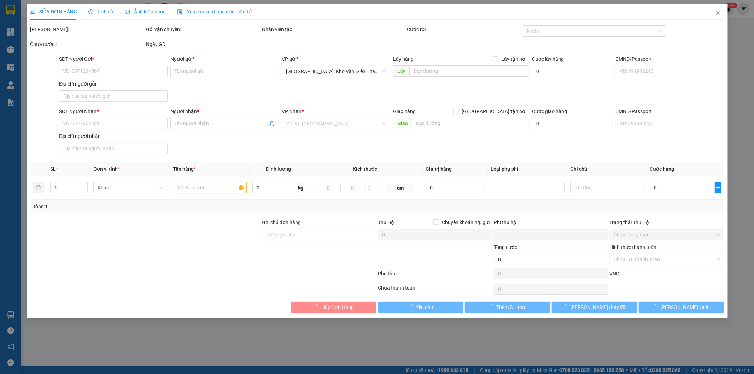
type input "650.000"
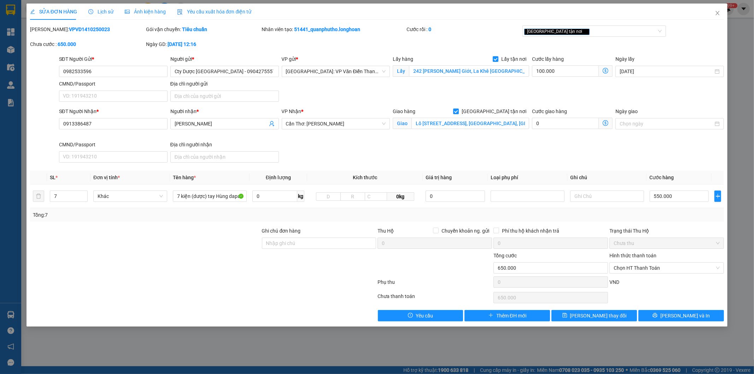
click at [71, 31] on b "VPVD1410250023" at bounding box center [89, 30] width 41 height 6
copy b "VPVD1410250023"
click at [719, 13] on icon "close" at bounding box center [718, 13] width 6 height 6
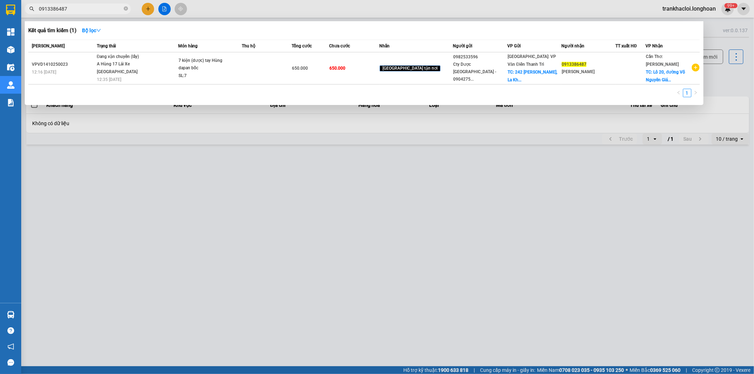
click at [91, 10] on input "0913386487" at bounding box center [80, 9] width 83 height 8
paste input "336884588"
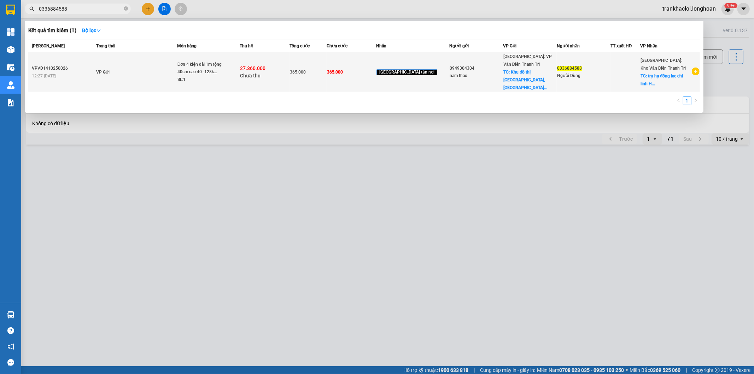
type input "0336884588"
click at [188, 61] on div "Đơn 4 kiện dài 1m rộng 40cm cao 40 -128k..." at bounding box center [203, 68] width 53 height 15
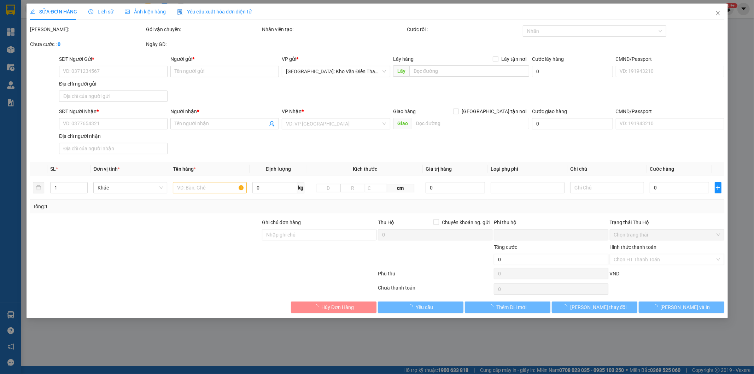
type input "0949304304"
type input "nam thao"
checkbox input "true"
type input "Khu đô thị [GEOGRAPHIC_DATA], [GEOGRAPHIC_DATA], [GEOGRAPHIC_DATA]"
type input "0336884588"
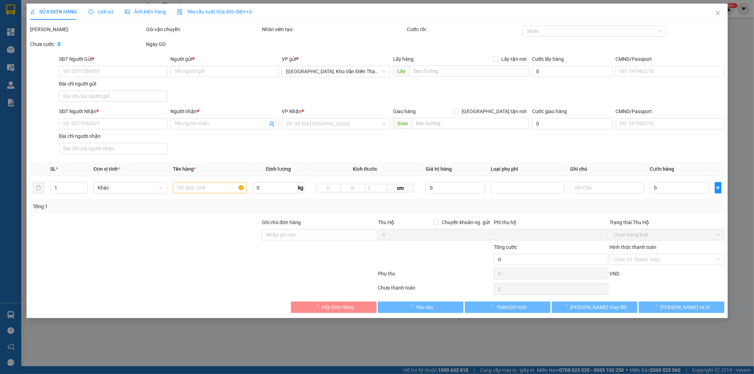
type input "Người Dùng"
checkbox input "true"
type input "trụ hạ đồng lạc chí linh [GEOGRAPHIC_DATA]"
type input "có vat"
type input "365.000"
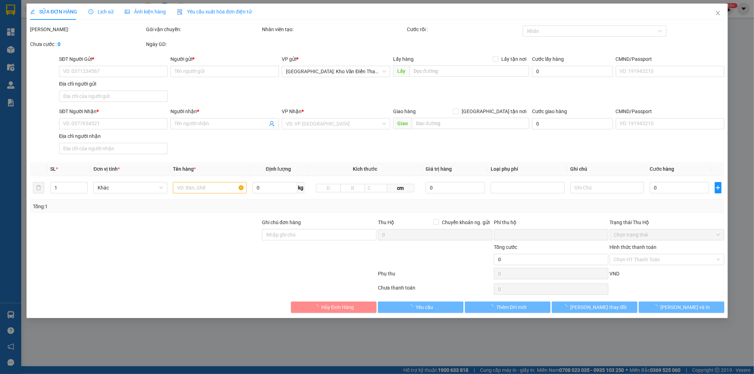
type input "365.000"
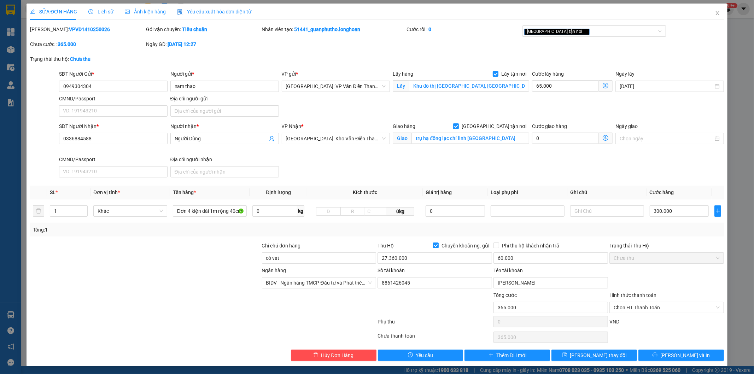
click at [69, 27] on b "VPVD1410250026" at bounding box center [89, 30] width 41 height 6
copy b "VPVD1410250026"
click at [78, 28] on b "VPVD1410250026" at bounding box center [89, 30] width 41 height 6
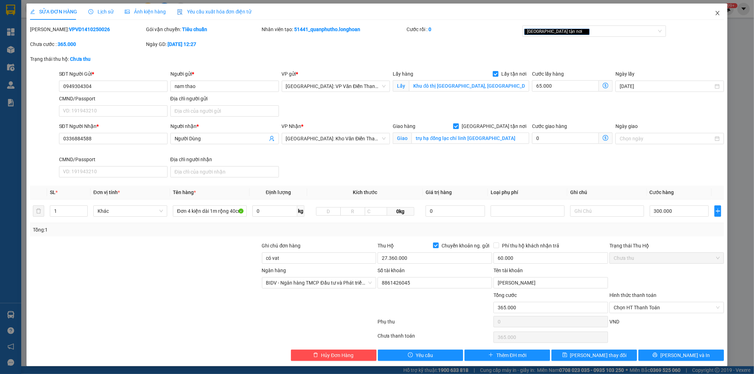
click at [712, 18] on span "Close" at bounding box center [718, 14] width 20 height 20
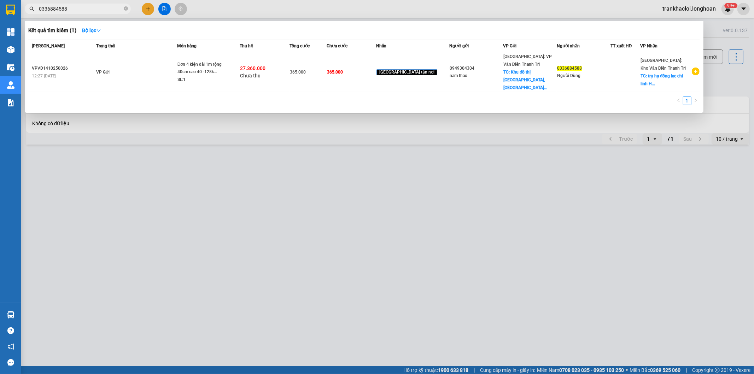
click at [98, 9] on input "0336884588" at bounding box center [80, 9] width 83 height 8
paste input "813626497"
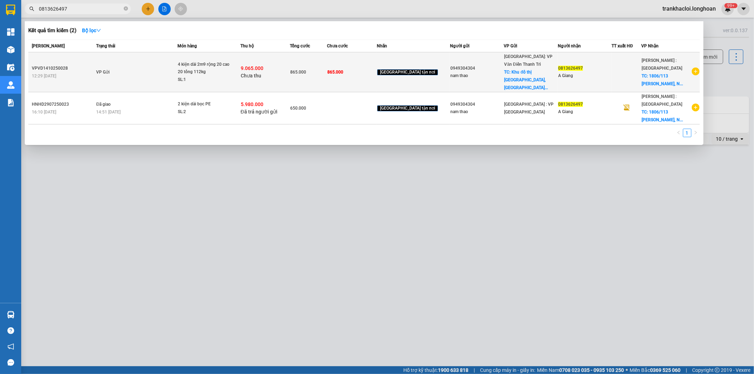
type input "0813626497"
click at [218, 65] on div "4 kiện dài 2m9 rộng 20 cao 20 tổng 112kg" at bounding box center [204, 68] width 53 height 15
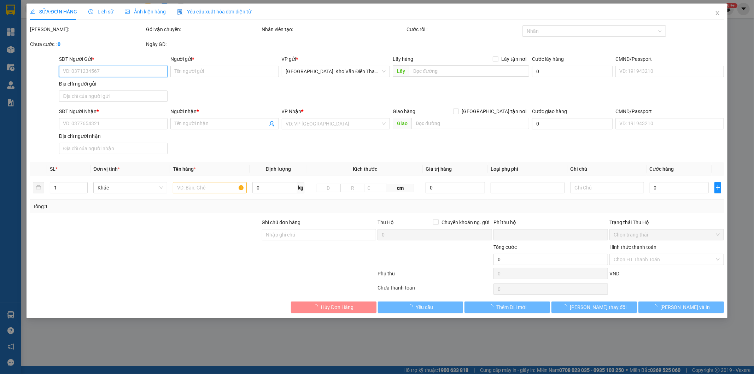
type input "0949304304"
type input "nam thao"
checkbox input "true"
type input "Khu đô thị [GEOGRAPHIC_DATA], [GEOGRAPHIC_DATA], [GEOGRAPHIC_DATA]"
type input "0813626497"
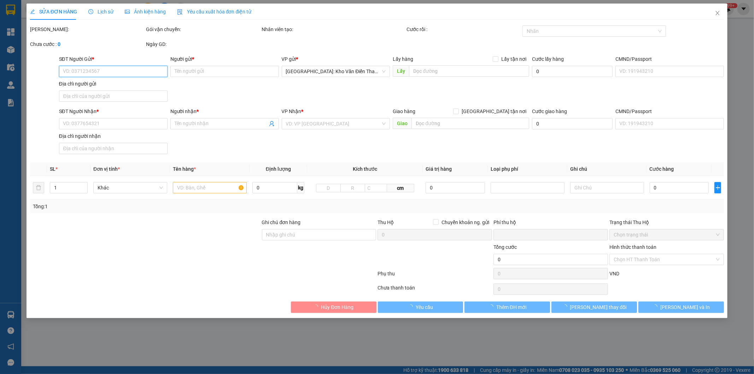
type input "A Giang"
checkbox input "true"
type input "1806/113 [PERSON_NAME], Nhà Bề, HCM"
type input "vat"
type input "865.000"
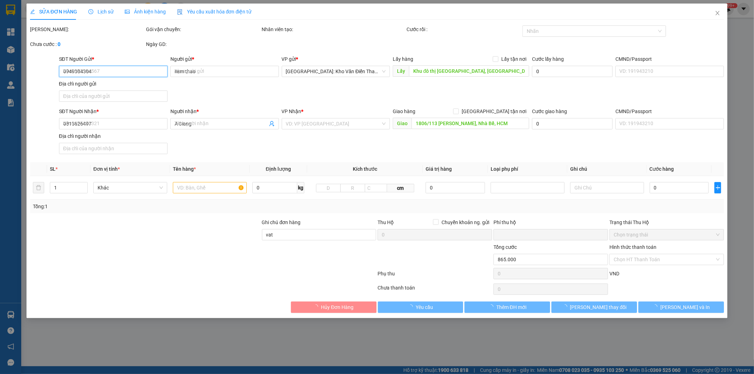
type input "865.000"
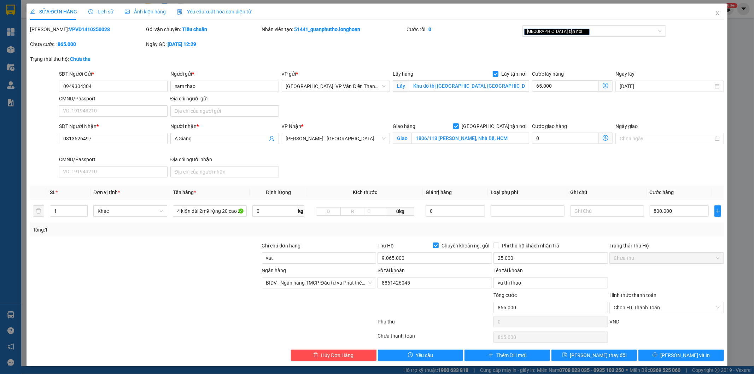
click at [69, 30] on b "VPVD1410250028" at bounding box center [89, 30] width 41 height 6
copy b "VPVD1410250028"
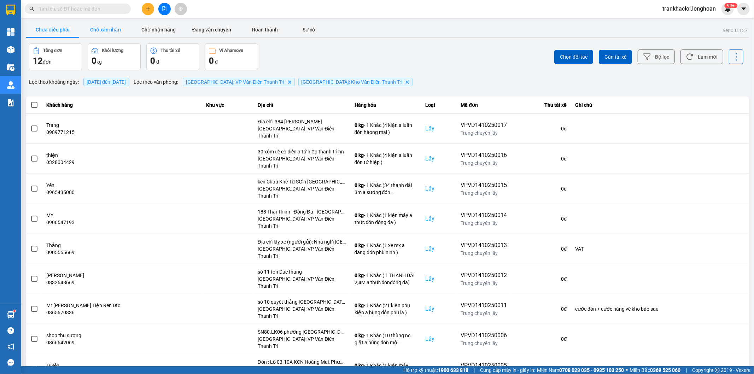
click at [97, 28] on button "Chờ xác nhận" at bounding box center [105, 30] width 53 height 14
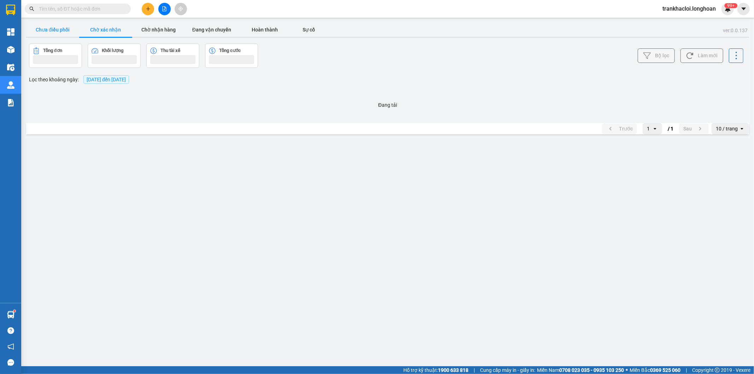
click at [66, 34] on button "Chưa điều phối" at bounding box center [52, 30] width 53 height 14
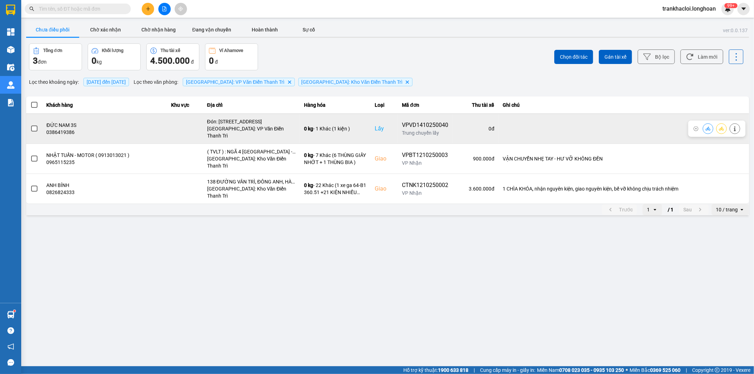
click at [34, 126] on span at bounding box center [34, 128] width 6 height 6
click at [30, 125] on input "checkbox" at bounding box center [30, 125] width 0 height 0
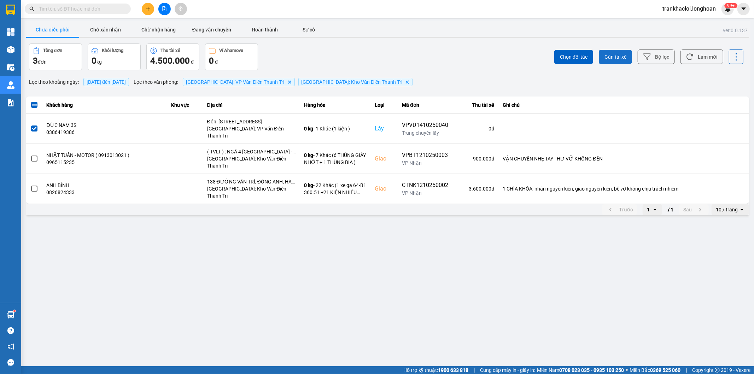
click at [624, 58] on span "Gán tài xế" at bounding box center [615, 56] width 22 height 7
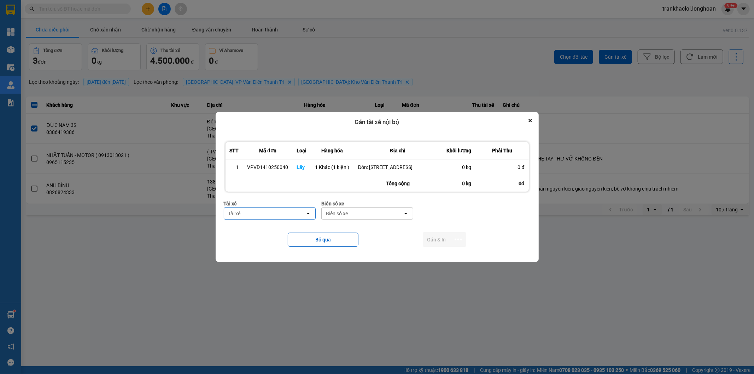
click at [264, 219] on div "Tài xế" at bounding box center [264, 213] width 81 height 11
type input "lợ"
click at [270, 231] on span "0384111247 - [PERSON_NAME]" at bounding box center [266, 232] width 73 height 7
click at [368, 216] on div "Biển số xe" at bounding box center [363, 213] width 81 height 11
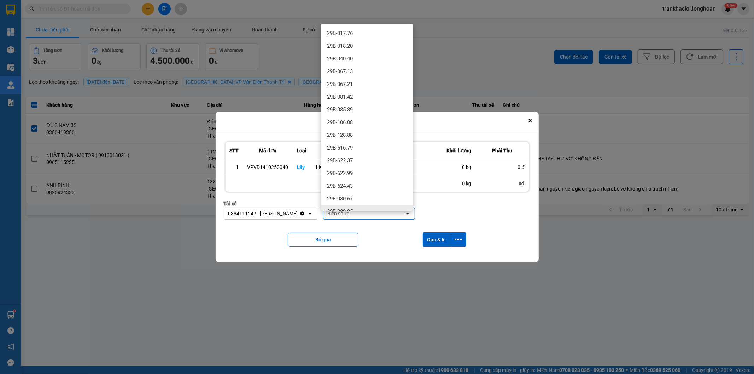
click at [363, 217] on div "Biển số xe" at bounding box center [363, 213] width 81 height 11
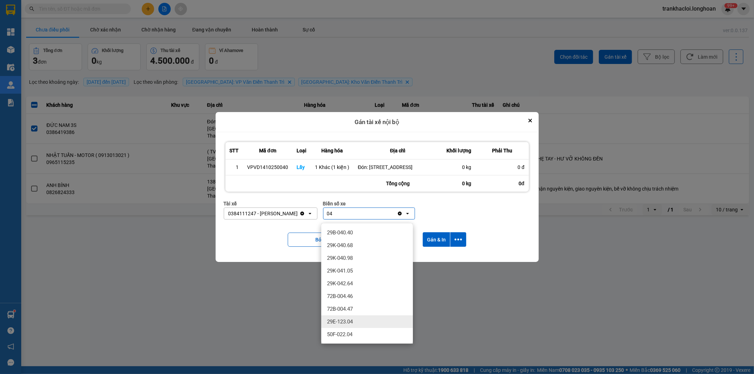
type input "04"
click at [351, 322] on span "29E-123.04" at bounding box center [340, 321] width 26 height 7
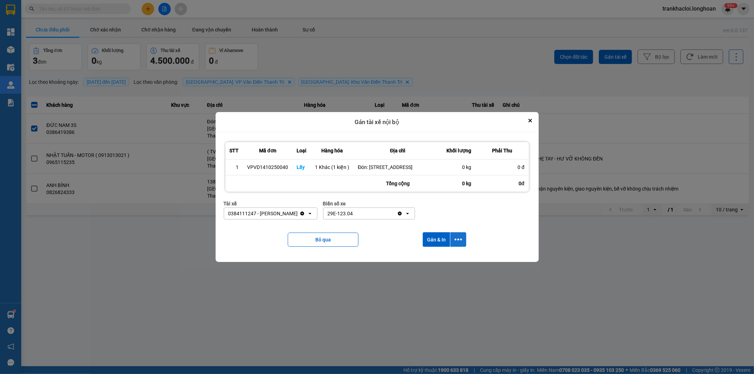
click at [455, 243] on icon "dialog" at bounding box center [458, 239] width 7 height 7
click at [439, 263] on span "Chỉ gán tài" at bounding box center [429, 262] width 23 height 7
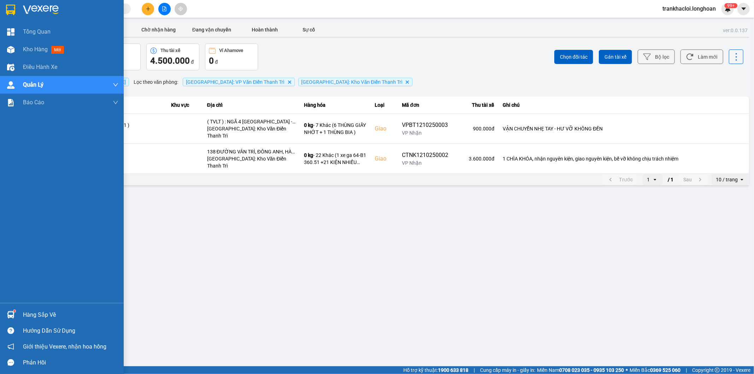
click at [8, 9] on img at bounding box center [10, 10] width 9 height 11
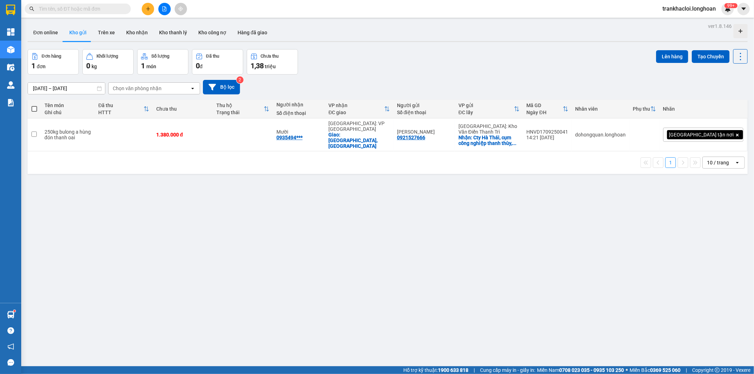
click at [365, 76] on div "15/09/2025 – 14/10/2025 Press the down arrow key to interact with the calendar …" at bounding box center [388, 87] width 720 height 25
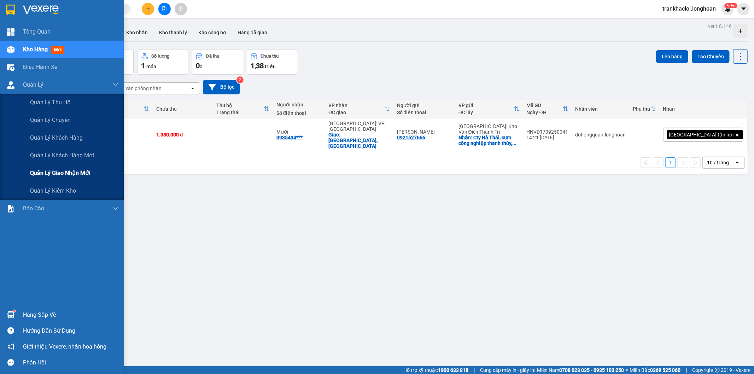
click at [65, 170] on span "Quản lý giao nhận mới" at bounding box center [60, 173] width 60 height 9
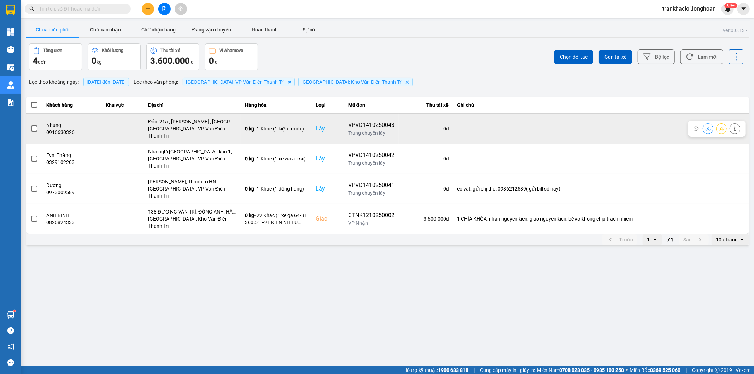
click at [36, 126] on span at bounding box center [34, 128] width 6 height 6
click at [30, 125] on input "checkbox" at bounding box center [30, 125] width 0 height 0
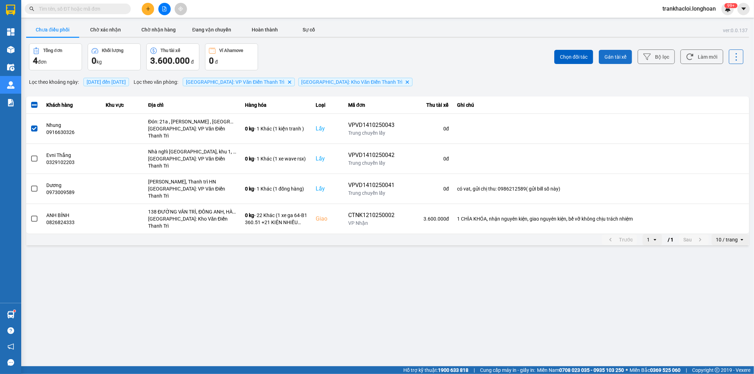
click at [613, 56] on span "Gán tài xế" at bounding box center [615, 56] width 22 height 7
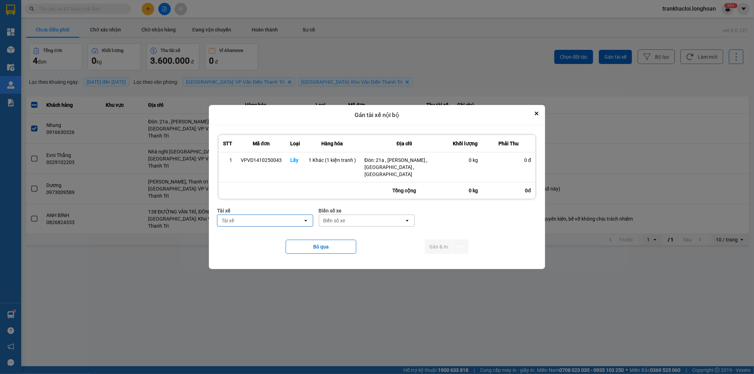
click at [298, 216] on div "Tài xế" at bounding box center [260, 220] width 86 height 11
type input "thức"
click at [279, 238] on span "0353762489 - vũ văn thức lái xe 0356.323.247" at bounding box center [266, 236] width 87 height 14
click at [392, 218] on div "Biển số xe" at bounding box center [392, 220] width 86 height 11
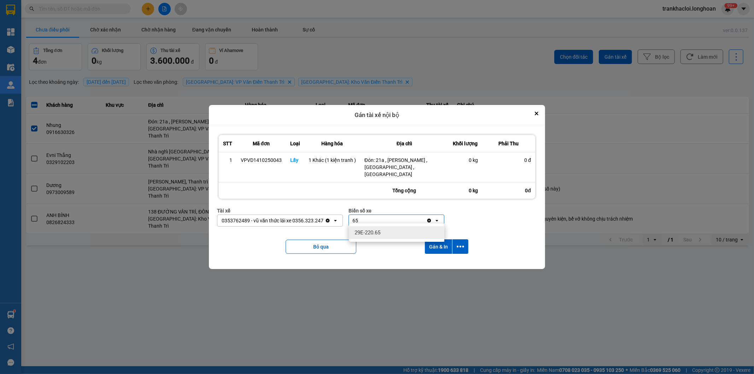
type input "65"
click at [384, 230] on div "29E-220.65" at bounding box center [396, 232] width 95 height 13
click at [458, 243] on icon "dialog" at bounding box center [460, 246] width 7 height 7
click at [439, 264] on span "Chỉ gán tài" at bounding box center [432, 262] width 23 height 7
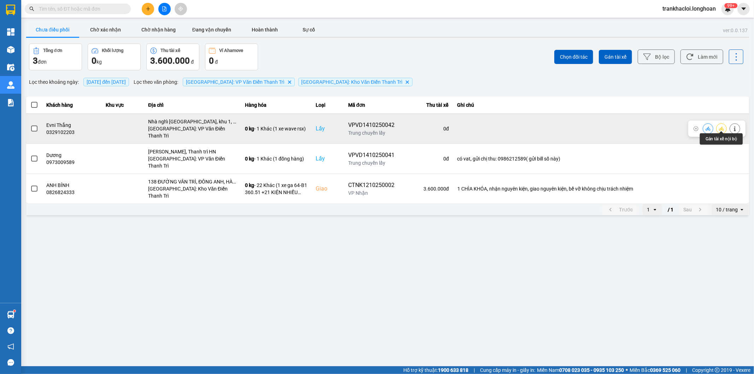
click at [719, 122] on button at bounding box center [721, 128] width 10 height 12
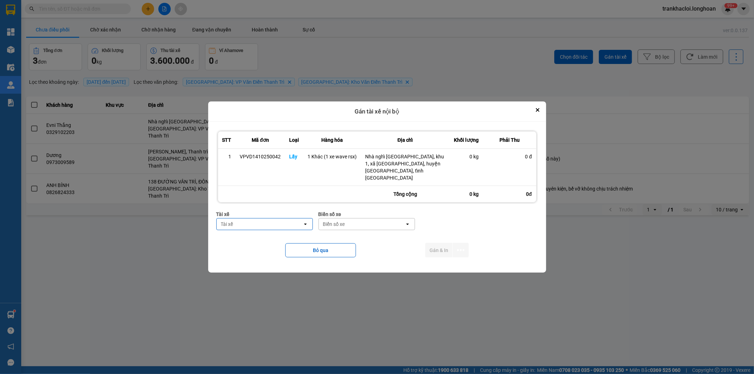
click at [298, 218] on div "Tài xế" at bounding box center [260, 223] width 86 height 11
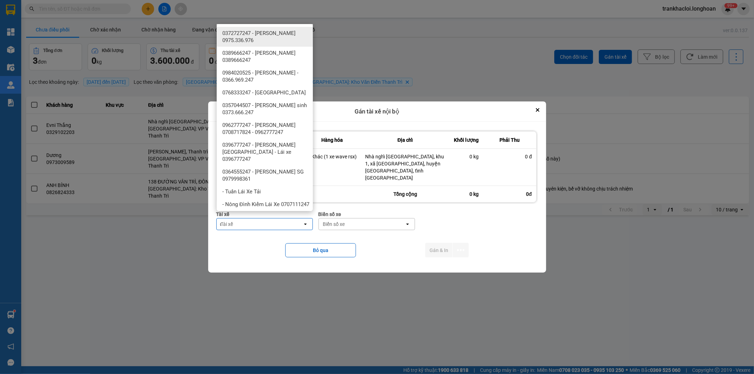
type input "d"
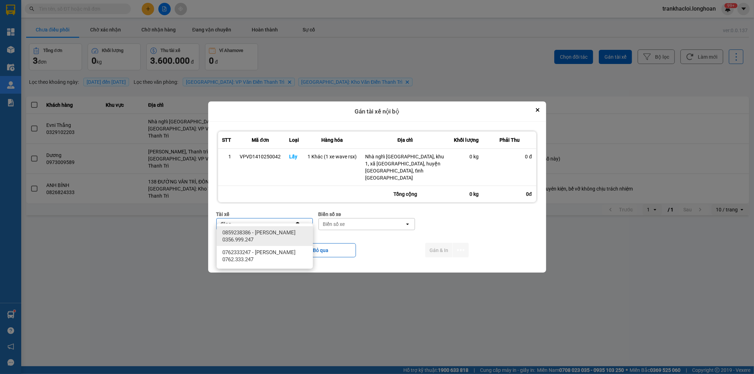
type input "đăng"
click at [276, 230] on span "0859238386 - [PERSON_NAME] 0356.999.247" at bounding box center [266, 236] width 88 height 14
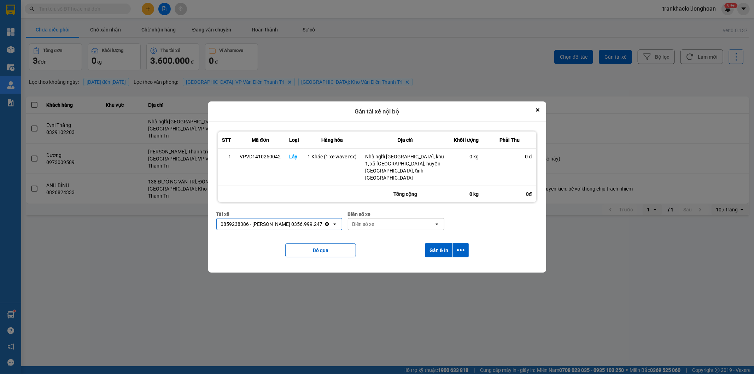
click at [386, 218] on div "Biển số xe" at bounding box center [391, 223] width 86 height 11
type input "33"
click at [384, 242] on div "29E-216.33" at bounding box center [394, 245] width 96 height 13
click at [455, 243] on button "dialog" at bounding box center [461, 250] width 16 height 14
click at [428, 264] on span "Chỉ gán tài" at bounding box center [432, 262] width 23 height 7
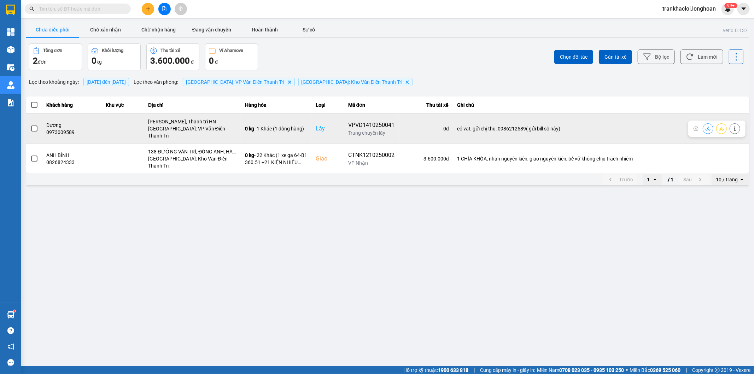
click at [36, 125] on span at bounding box center [34, 128] width 6 height 6
click at [30, 125] on input "checkbox" at bounding box center [30, 125] width 0 height 0
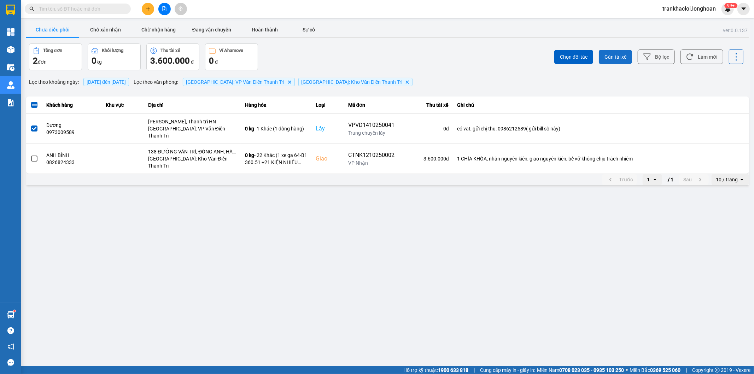
click at [601, 53] on button "Gán tài xế" at bounding box center [615, 57] width 33 height 14
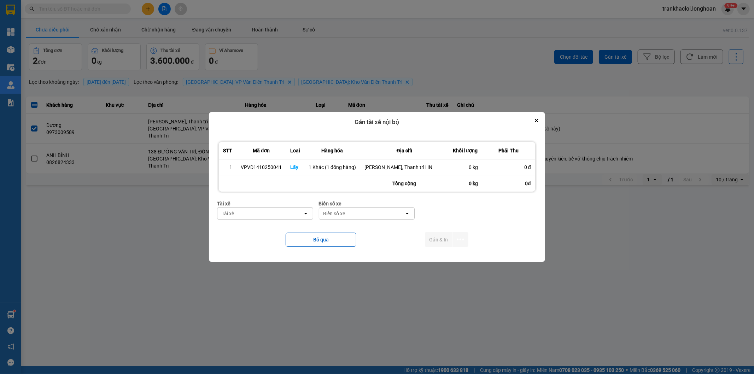
click at [277, 212] on div "Tài xế" at bounding box center [259, 213] width 85 height 11
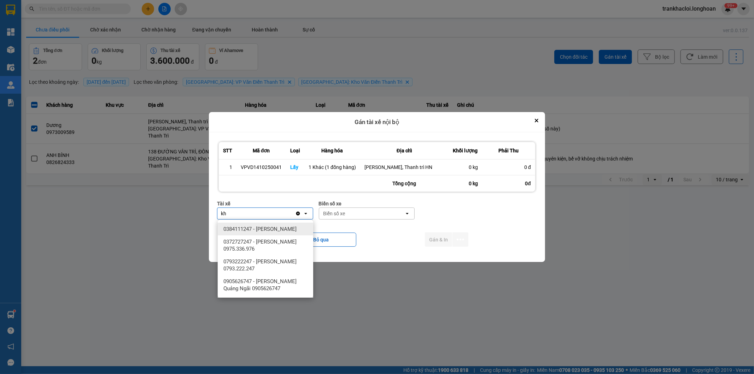
type input "kh"
click at [276, 224] on div "0384111247 - [PERSON_NAME]" at bounding box center [265, 229] width 95 height 13
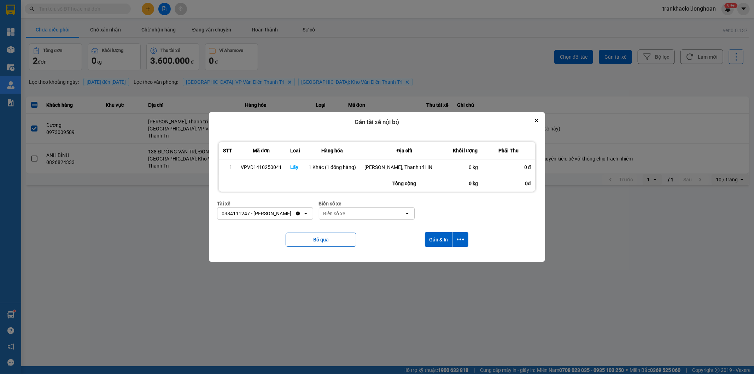
click at [363, 210] on div "Biển số xe" at bounding box center [361, 213] width 85 height 11
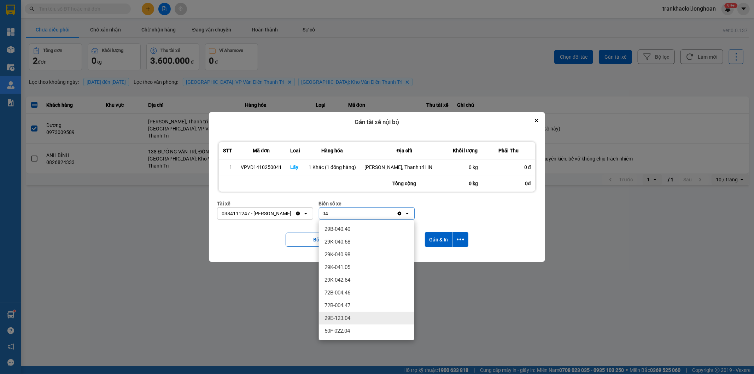
type input "04"
click at [360, 316] on div "29E-123.04" at bounding box center [366, 318] width 95 height 13
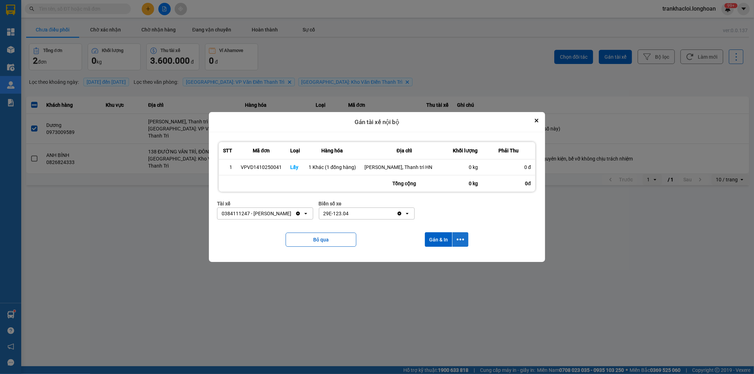
click at [464, 238] on icon "dialog" at bounding box center [460, 239] width 7 height 7
click at [435, 259] on span "Chỉ gán tài" at bounding box center [432, 259] width 23 height 7
